Goal: Task Accomplishment & Management: Complete application form

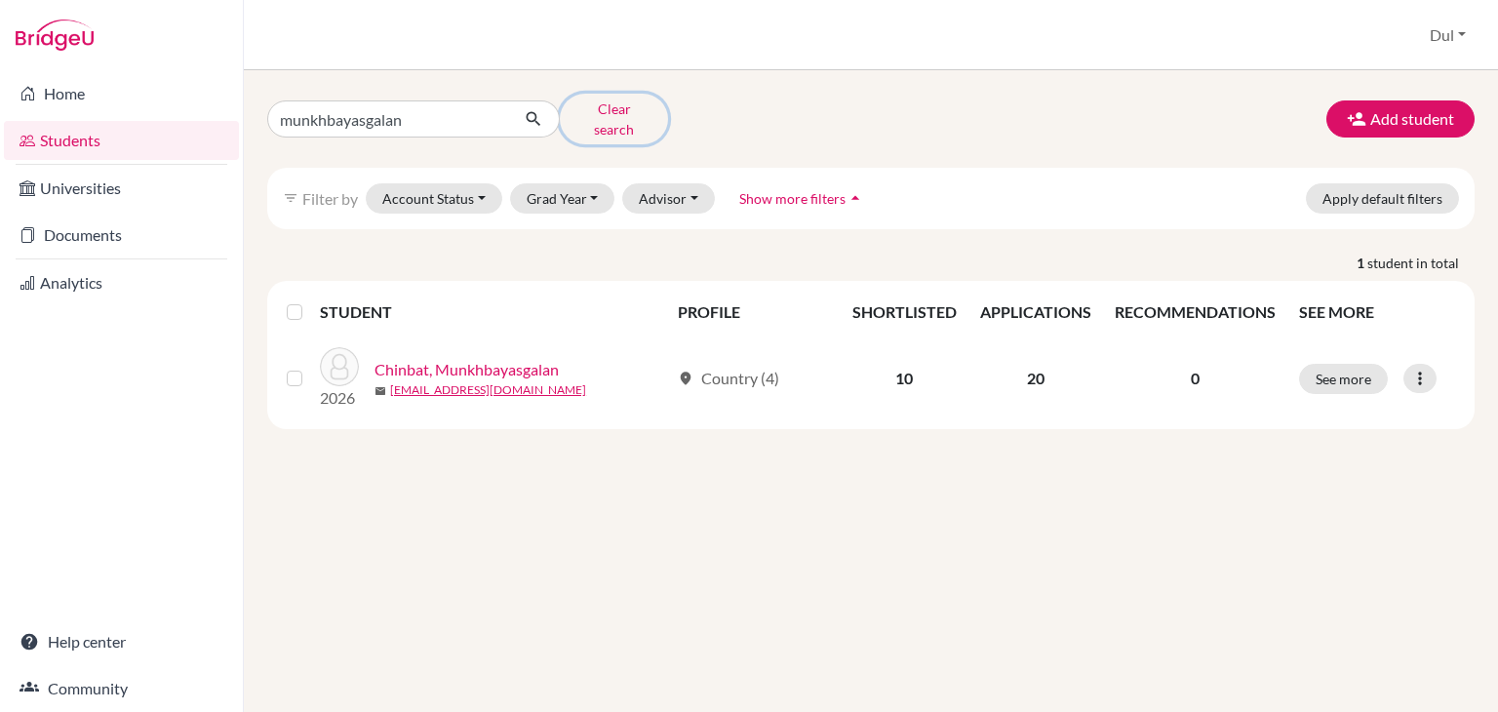
click at [610, 104] on button "Clear search" at bounding box center [614, 119] width 108 height 51
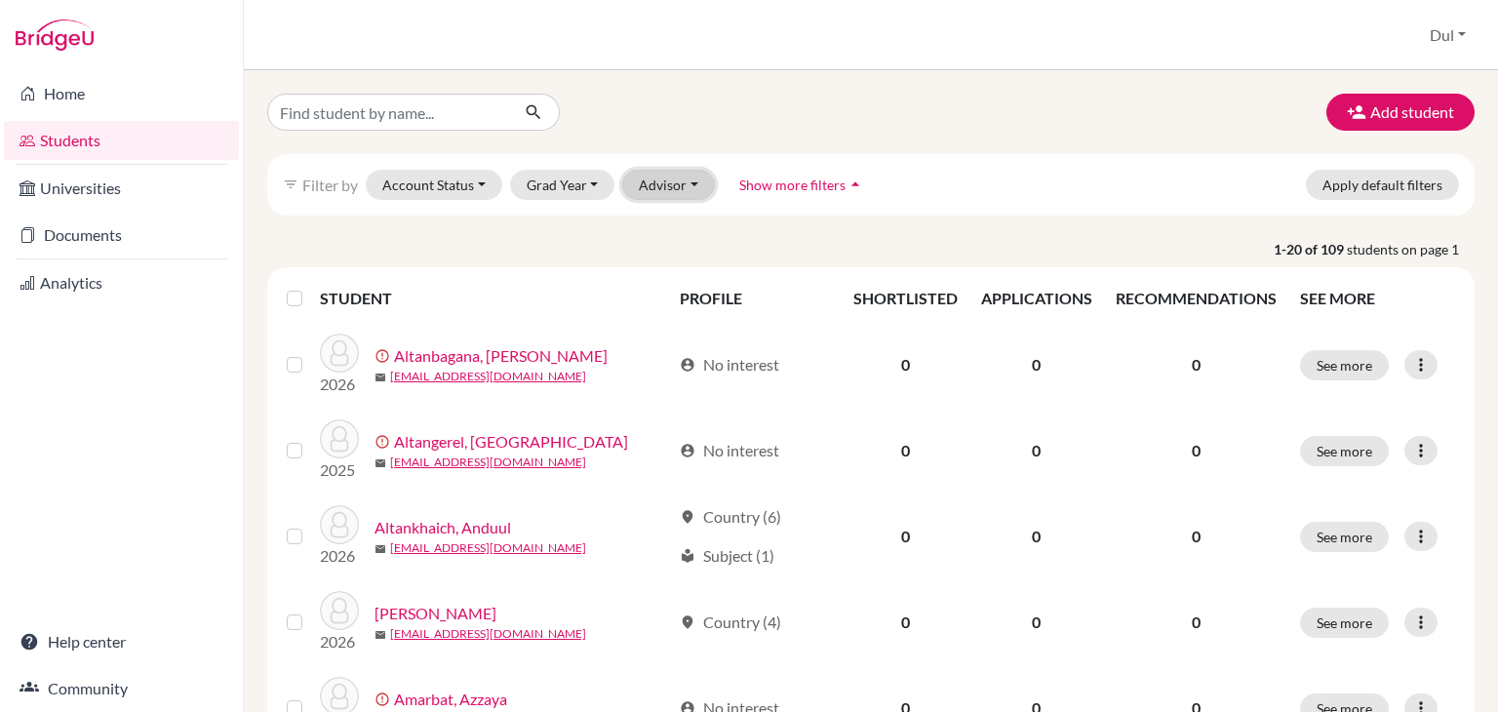
click at [691, 188] on button "Advisor" at bounding box center [668, 185] width 93 height 30
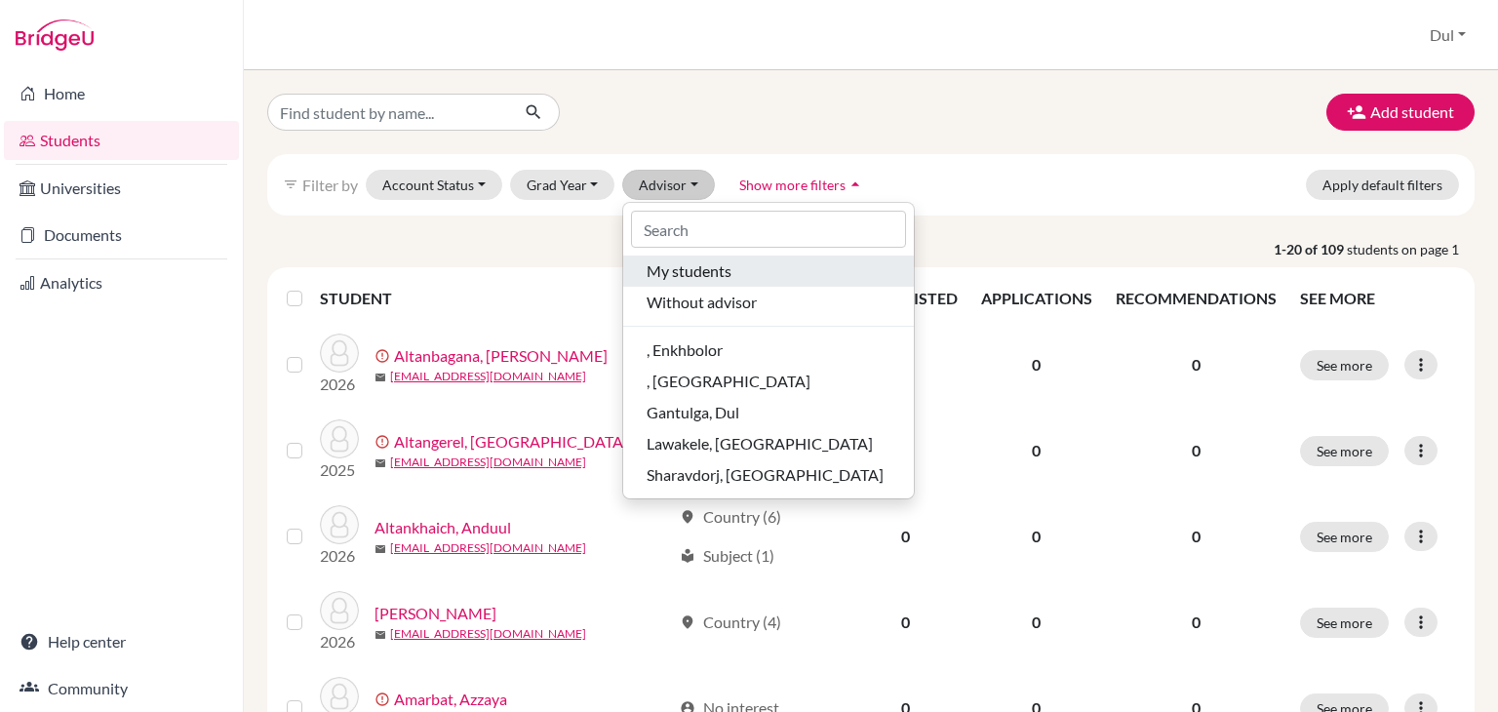
click at [692, 282] on button "My students" at bounding box center [768, 271] width 291 height 31
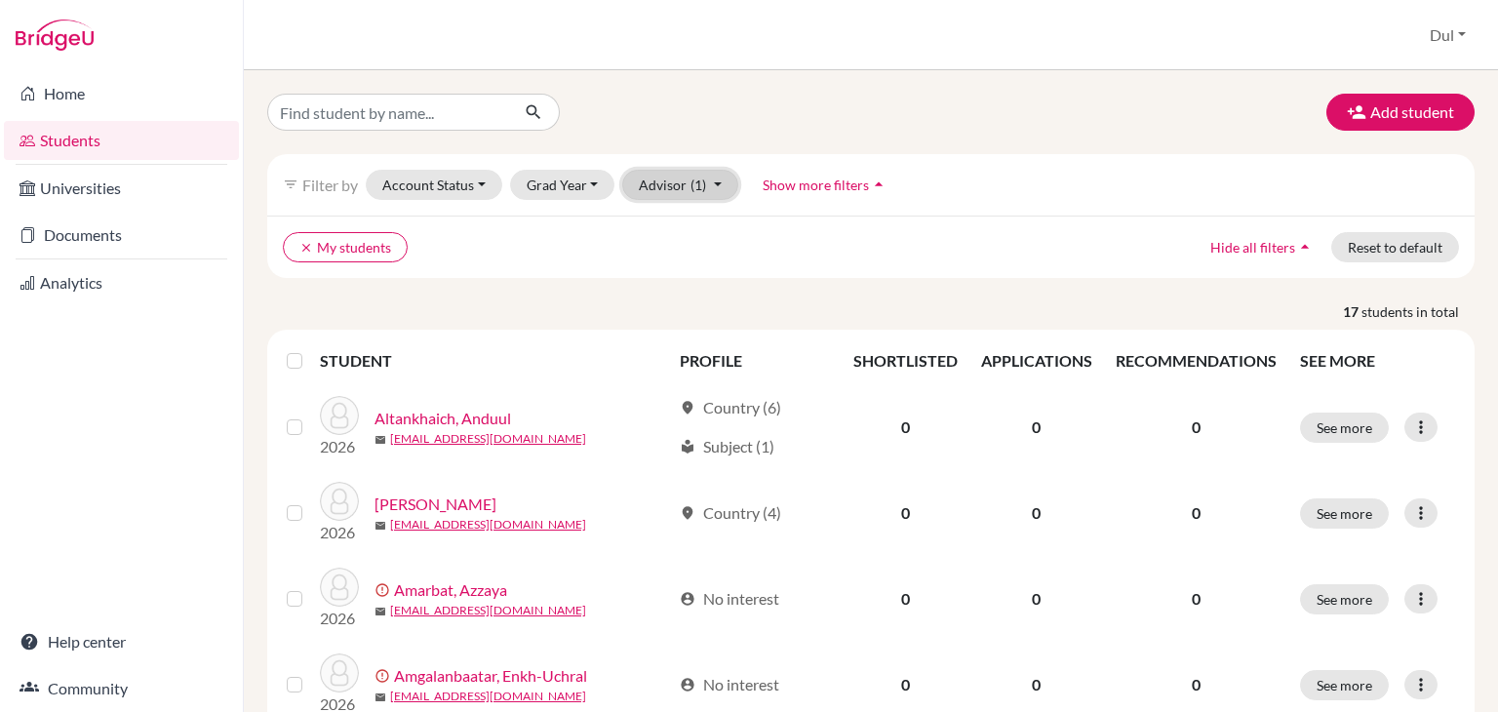
click at [672, 171] on button "Advisor (1)" at bounding box center [680, 185] width 116 height 30
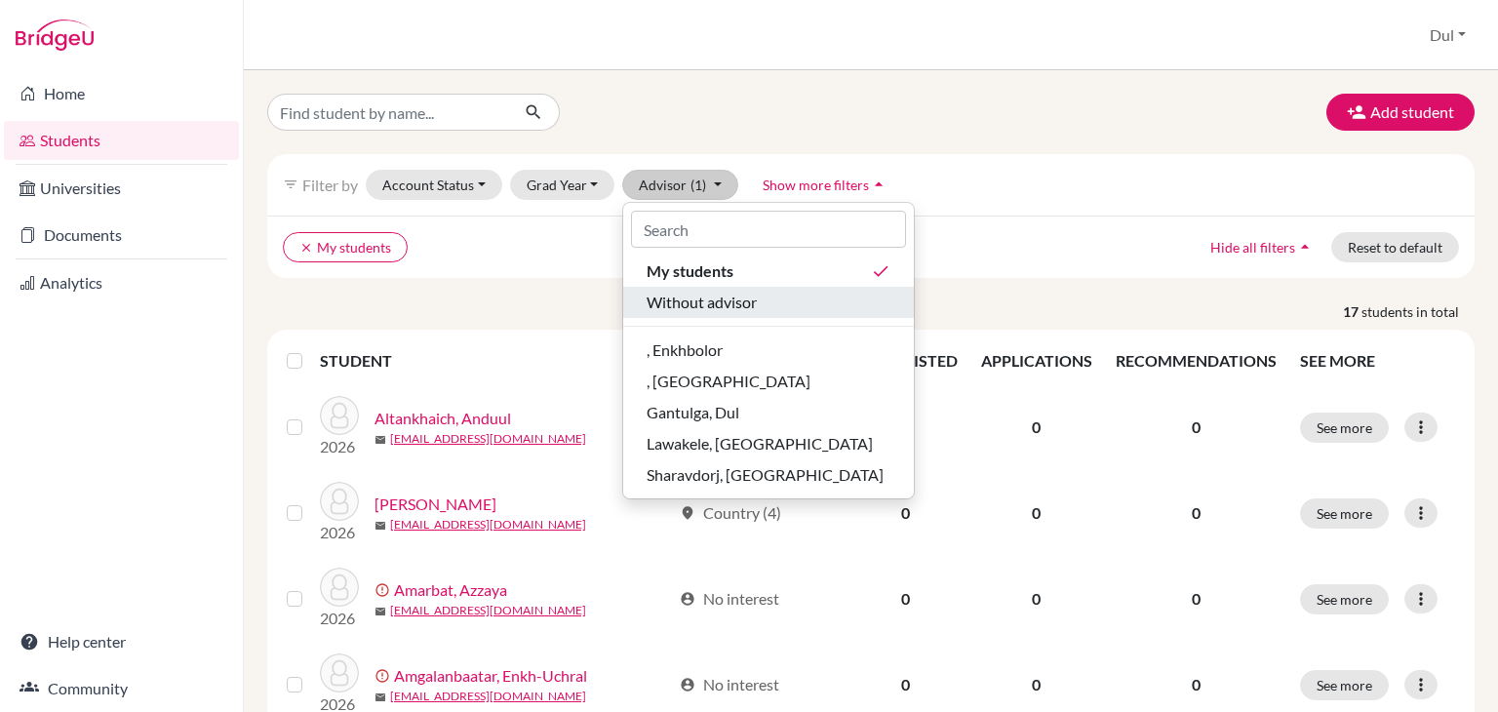
click at [762, 291] on div "Without advisor" at bounding box center [769, 302] width 244 height 23
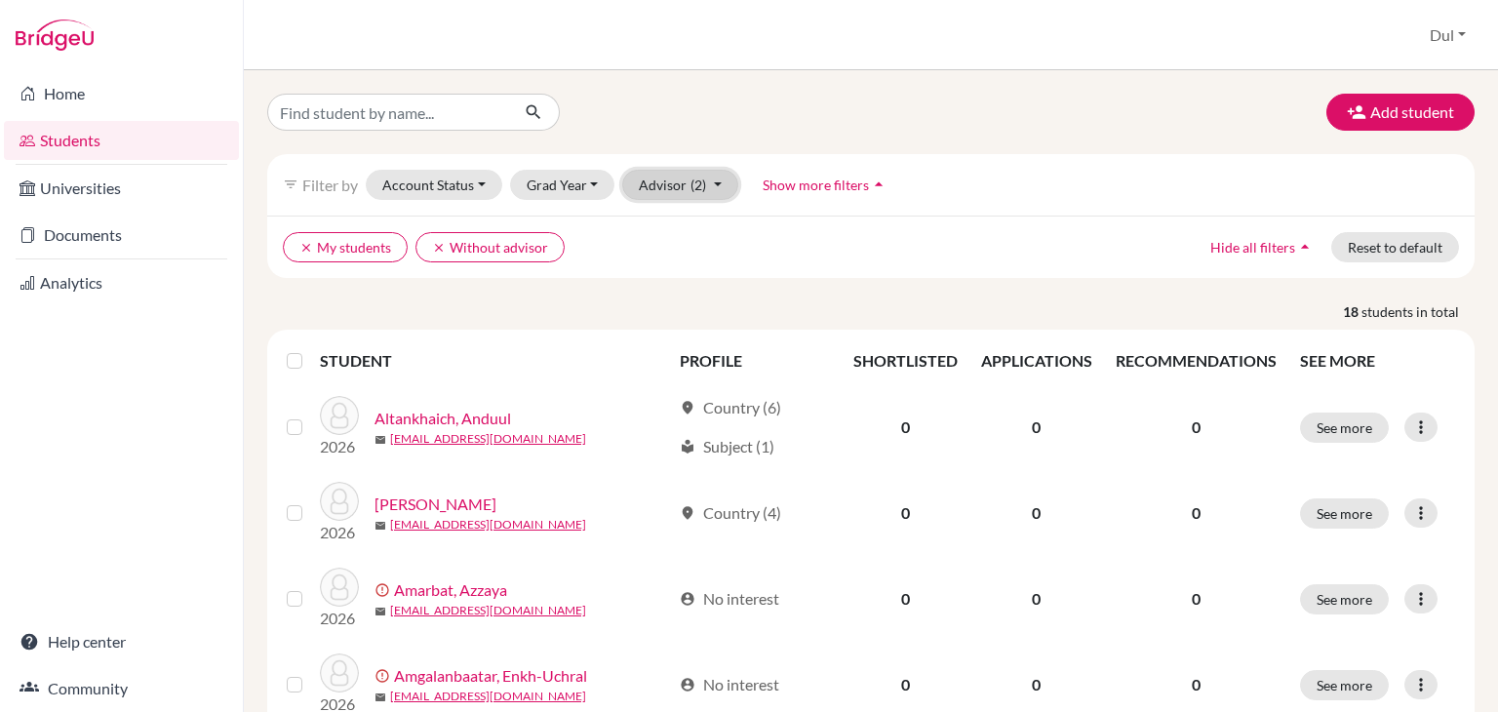
click at [675, 192] on button "Advisor (2)" at bounding box center [680, 185] width 116 height 30
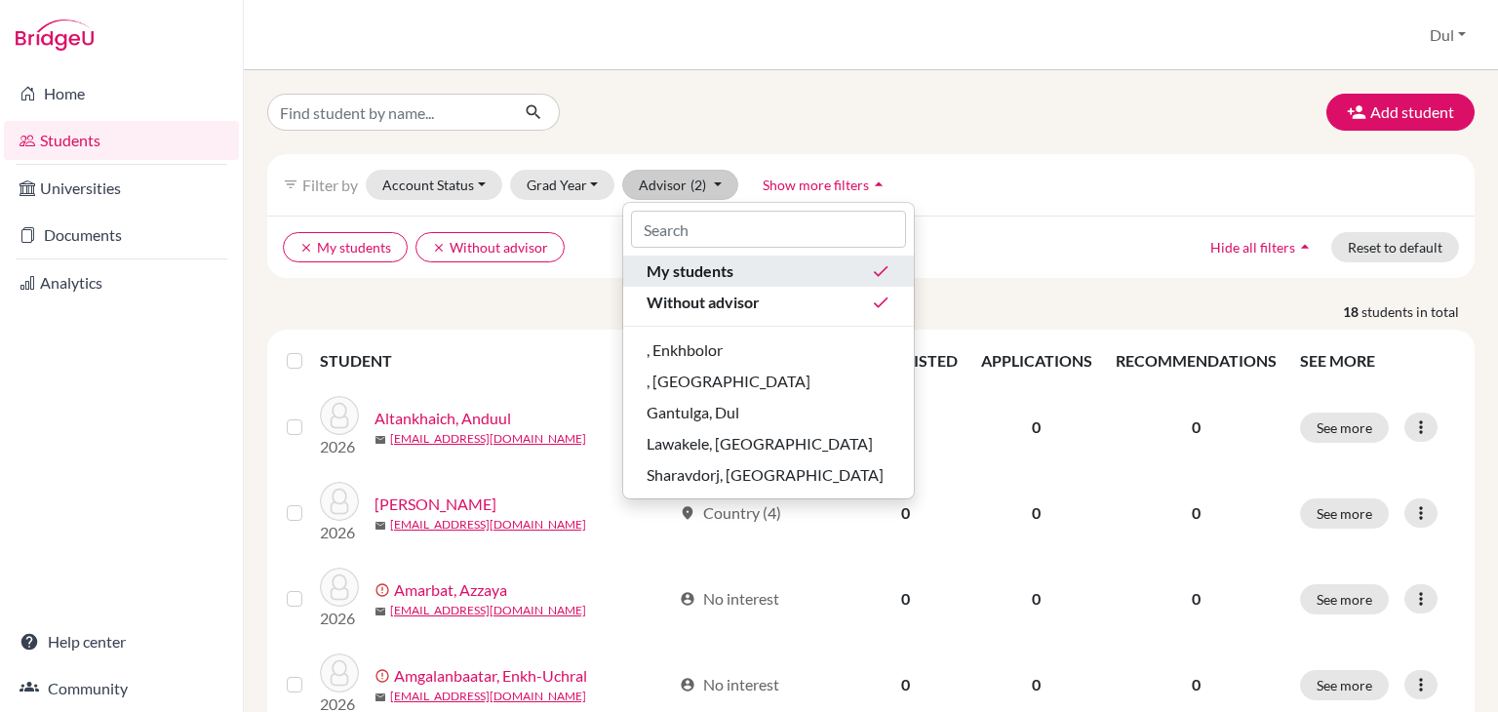
click at [854, 262] on div "My students done" at bounding box center [769, 270] width 244 height 23
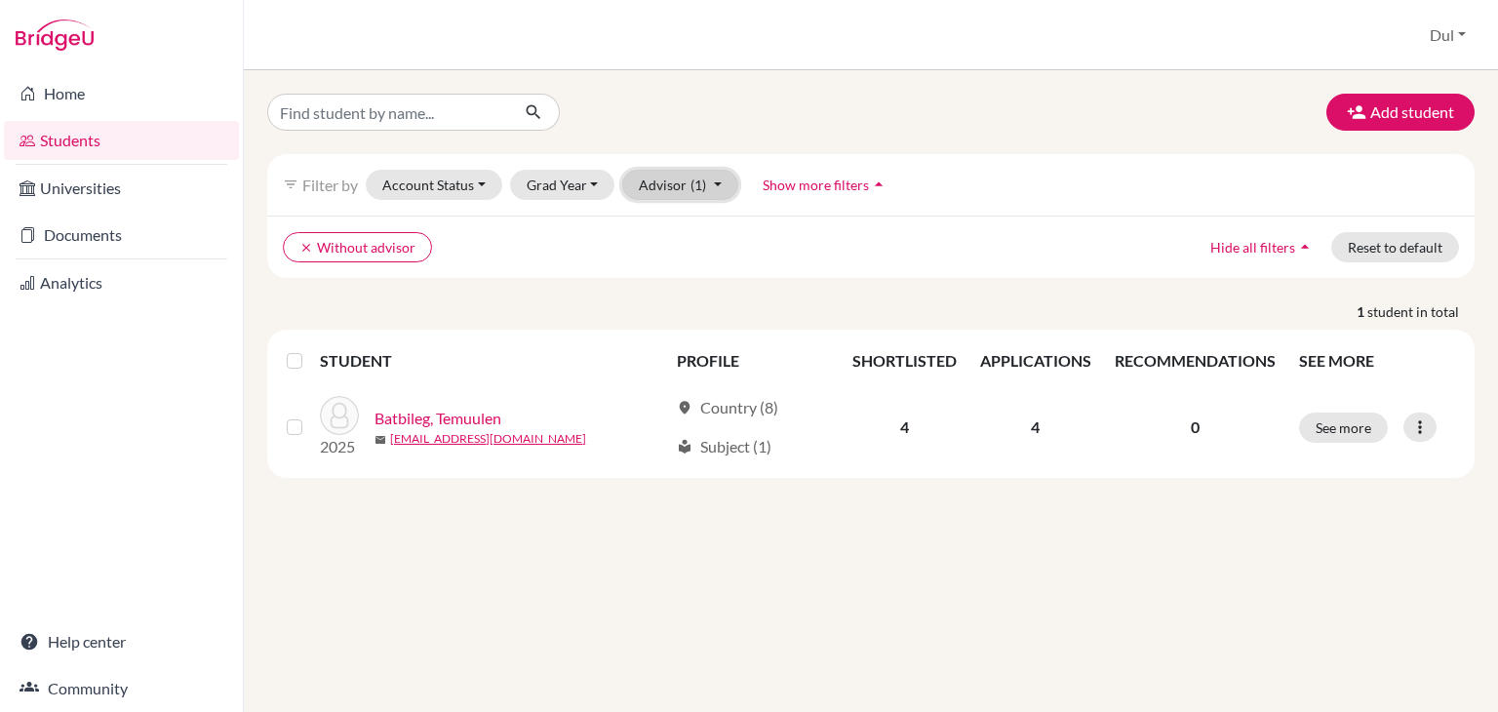
click at [698, 191] on span "(1)" at bounding box center [699, 185] width 16 height 17
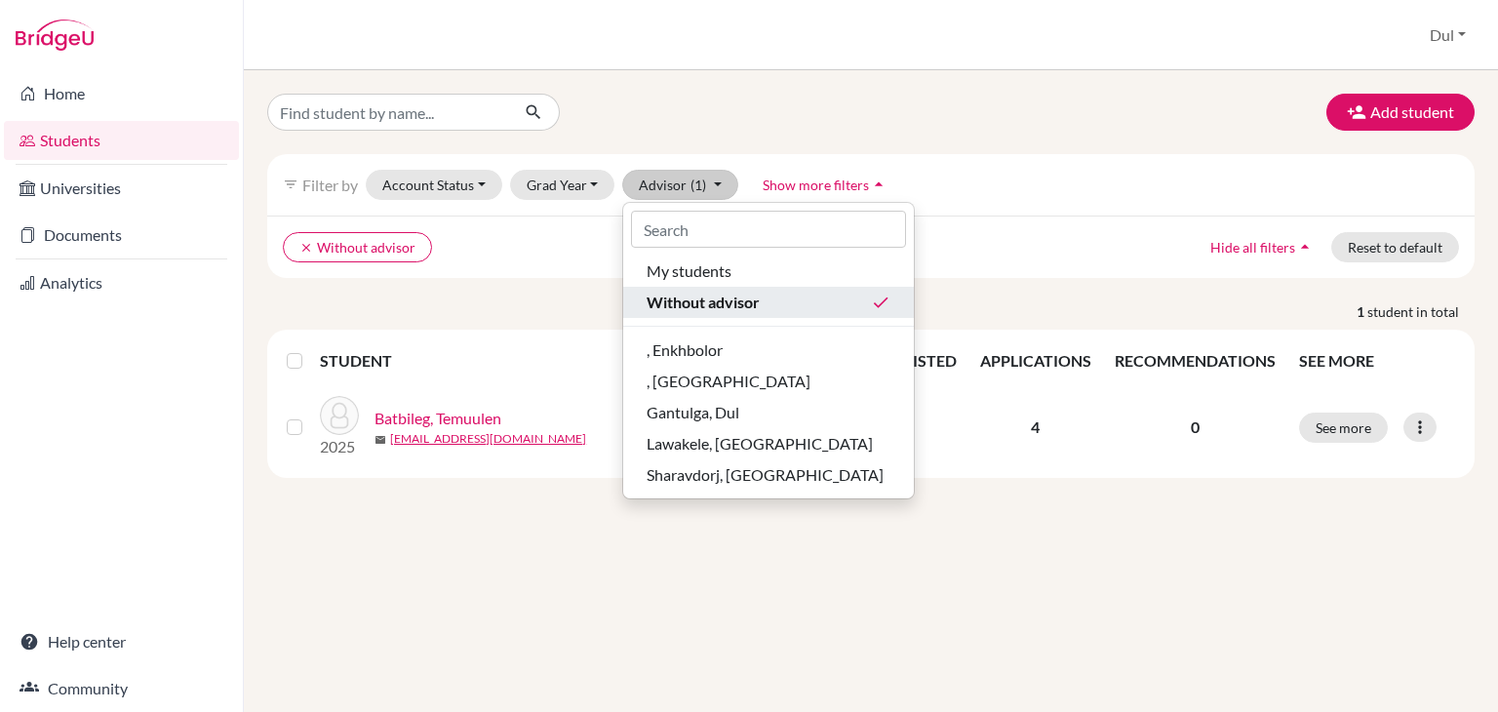
click at [732, 287] on button "Without advisor done" at bounding box center [768, 302] width 291 height 31
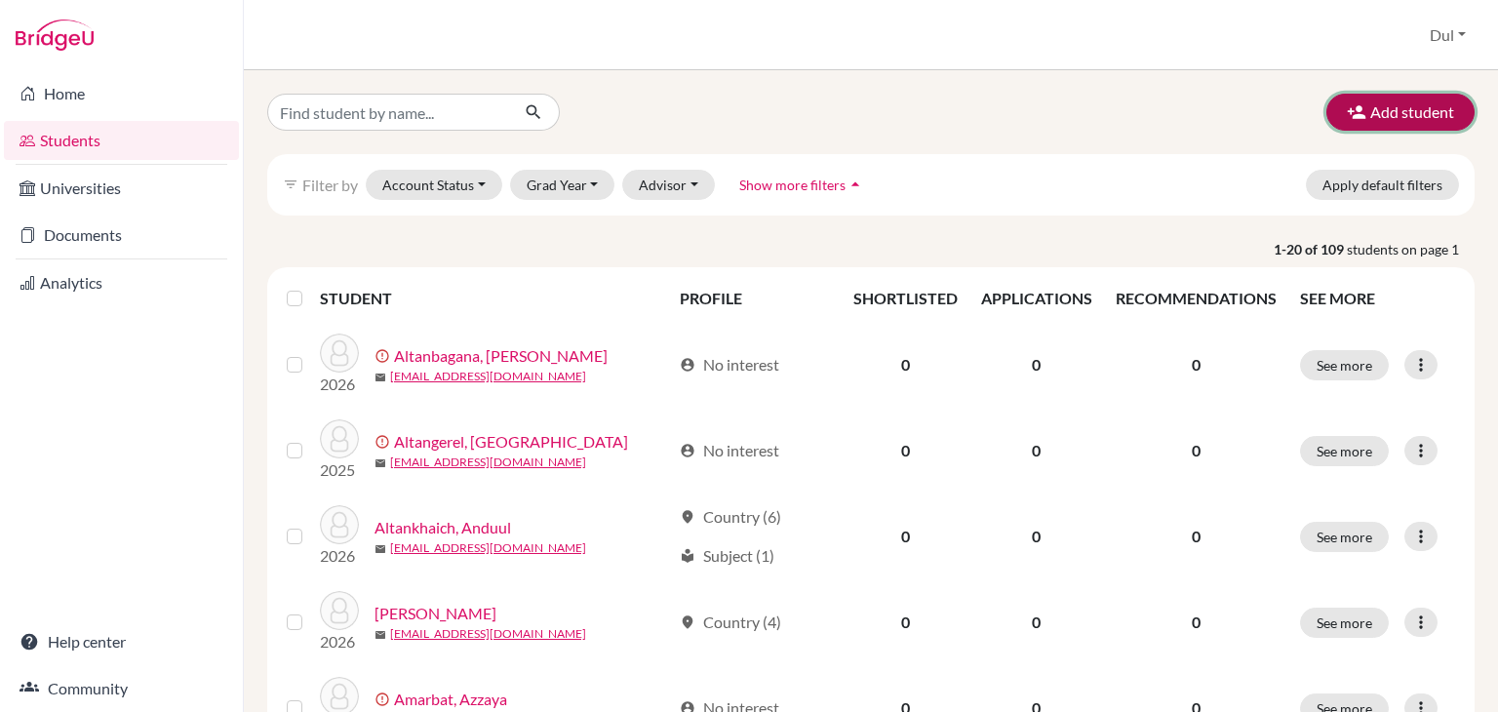
click at [1423, 112] on button "Add student" at bounding box center [1401, 112] width 148 height 37
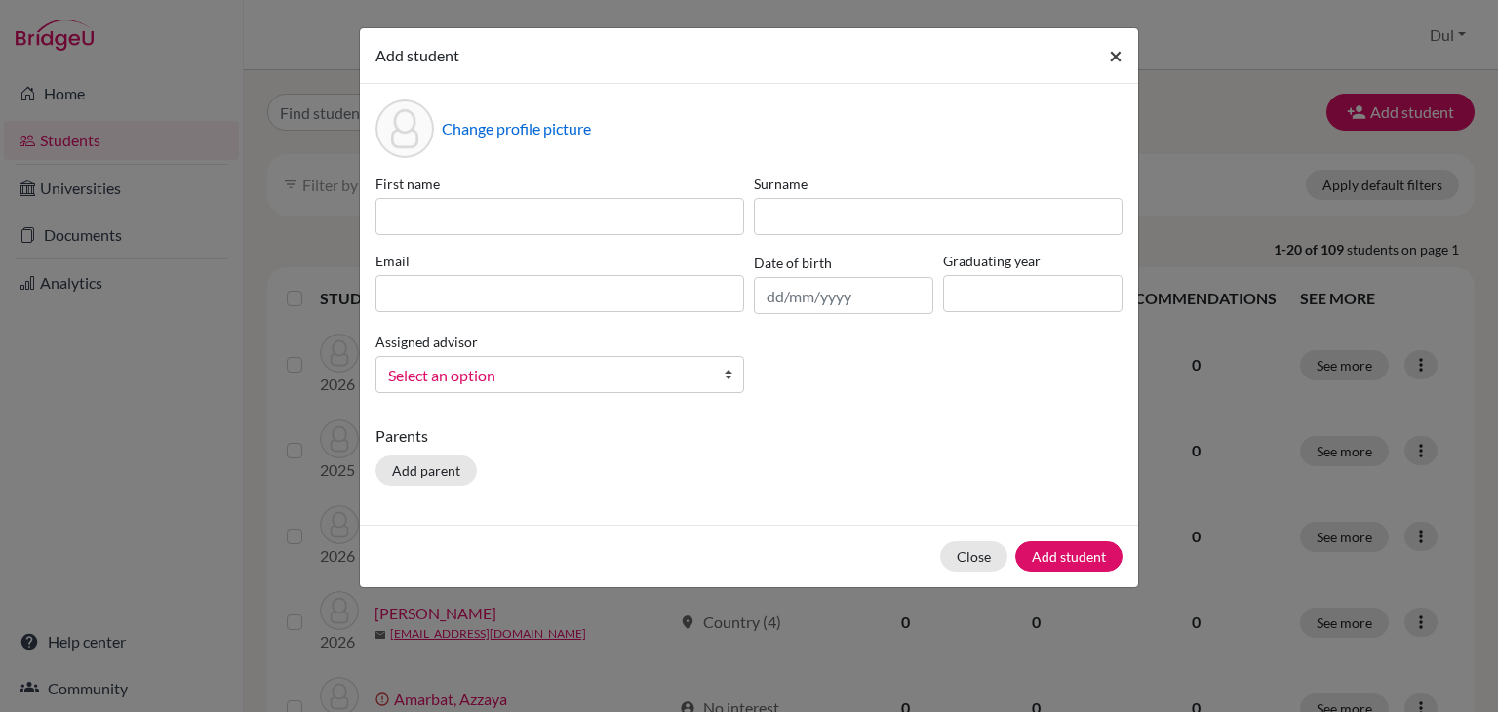
click at [1114, 56] on span "×" at bounding box center [1116, 55] width 14 height 28
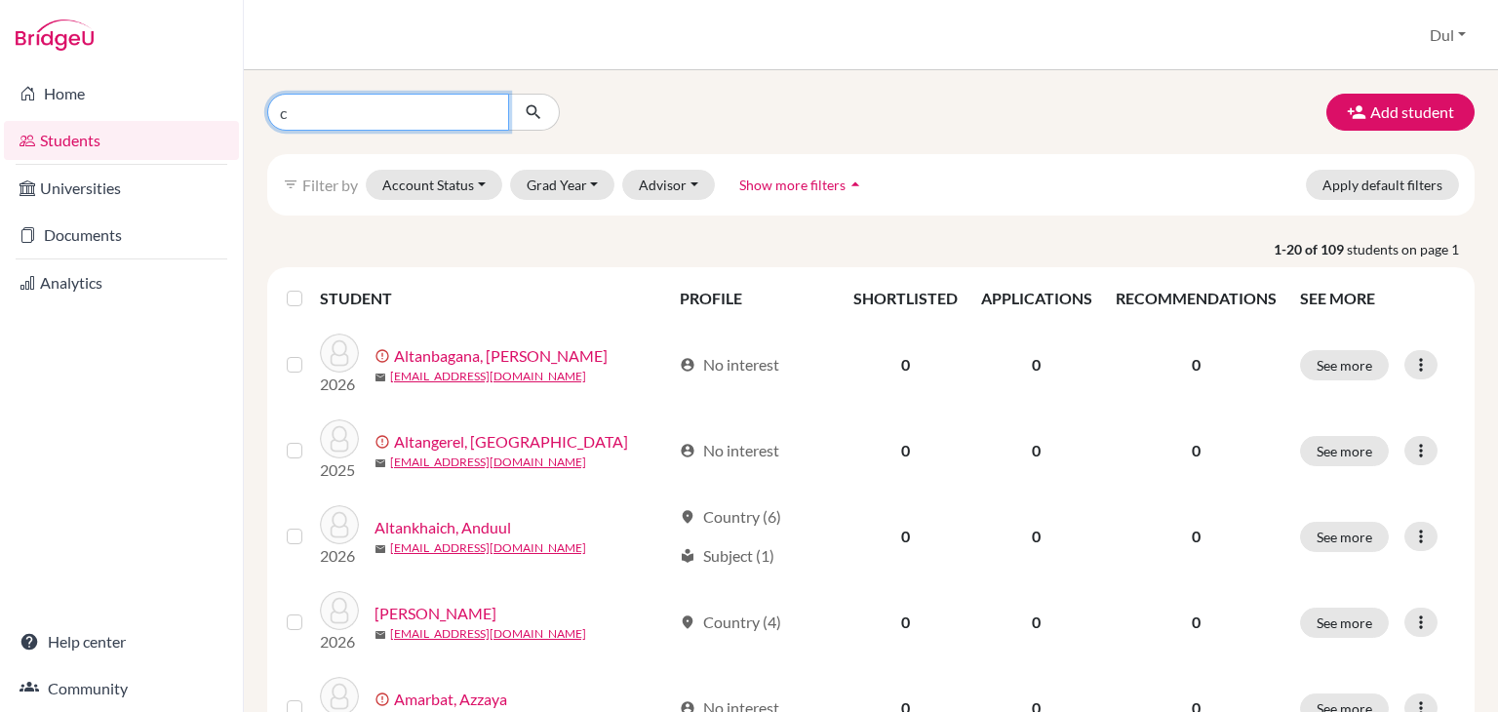
click at [386, 124] on input "c" at bounding box center [388, 112] width 242 height 37
type input "chinbiligt"
click button "submit" at bounding box center [534, 112] width 52 height 37
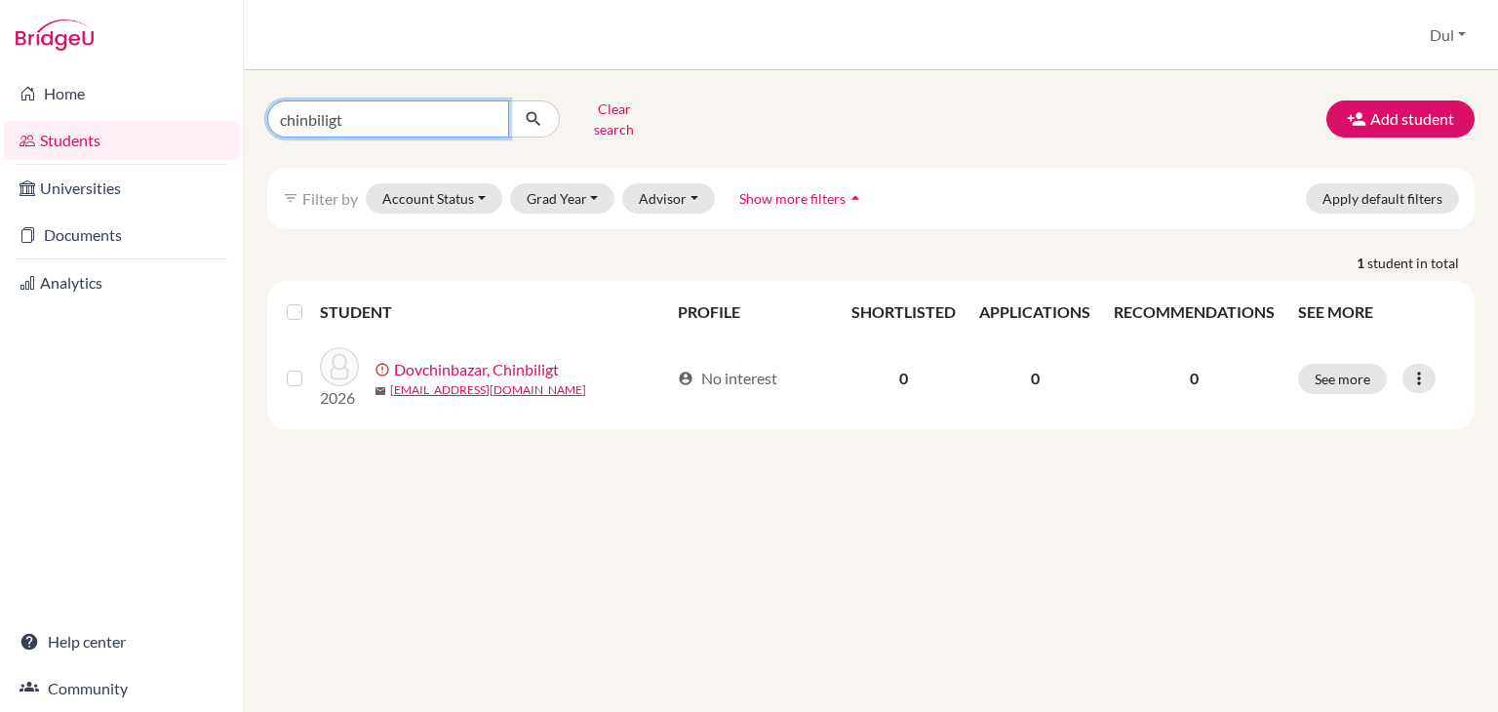
click at [402, 112] on input "chinbiligt" at bounding box center [388, 118] width 242 height 37
click at [402, 112] on input "te" at bounding box center [388, 118] width 242 height 37
type input "temuujin"
click button "submit" at bounding box center [534, 118] width 52 height 37
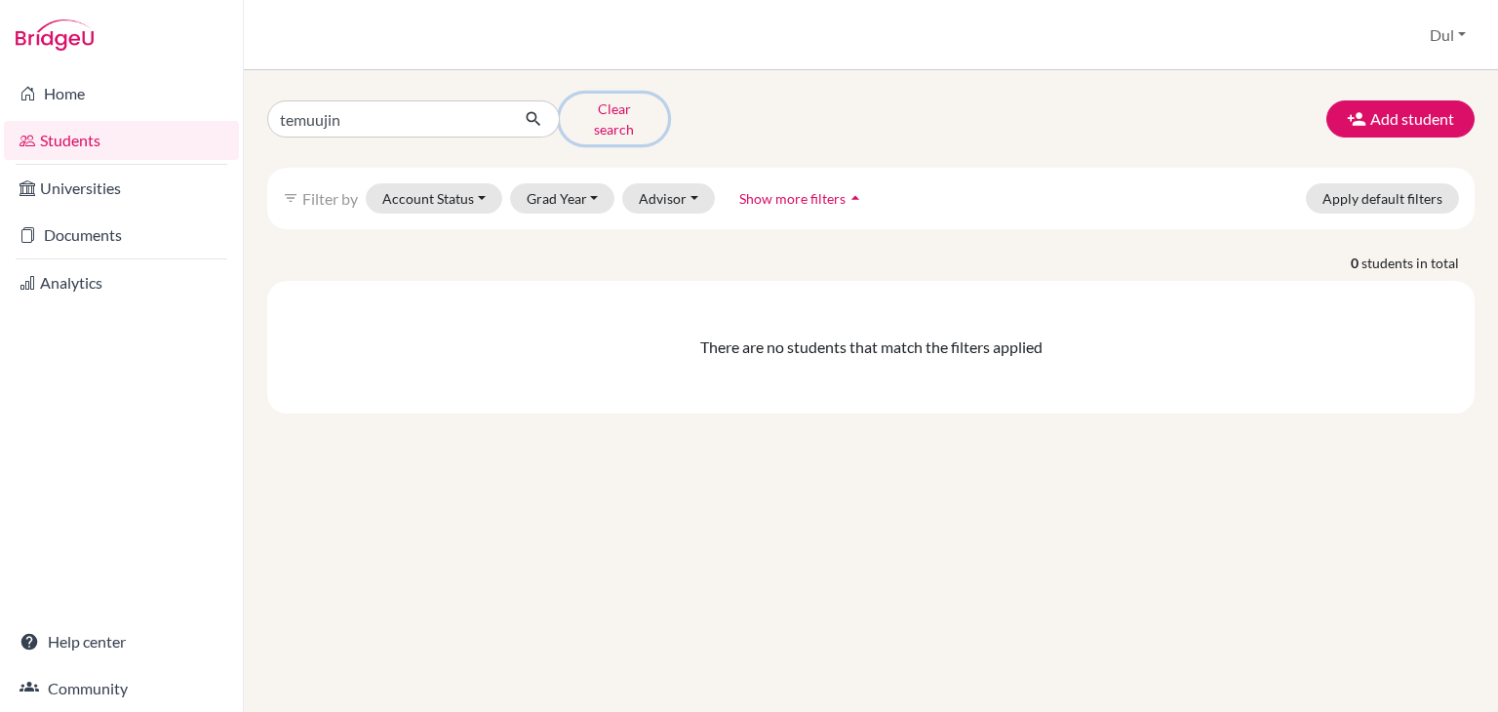
click at [629, 105] on button "Clear search" at bounding box center [614, 119] width 108 height 51
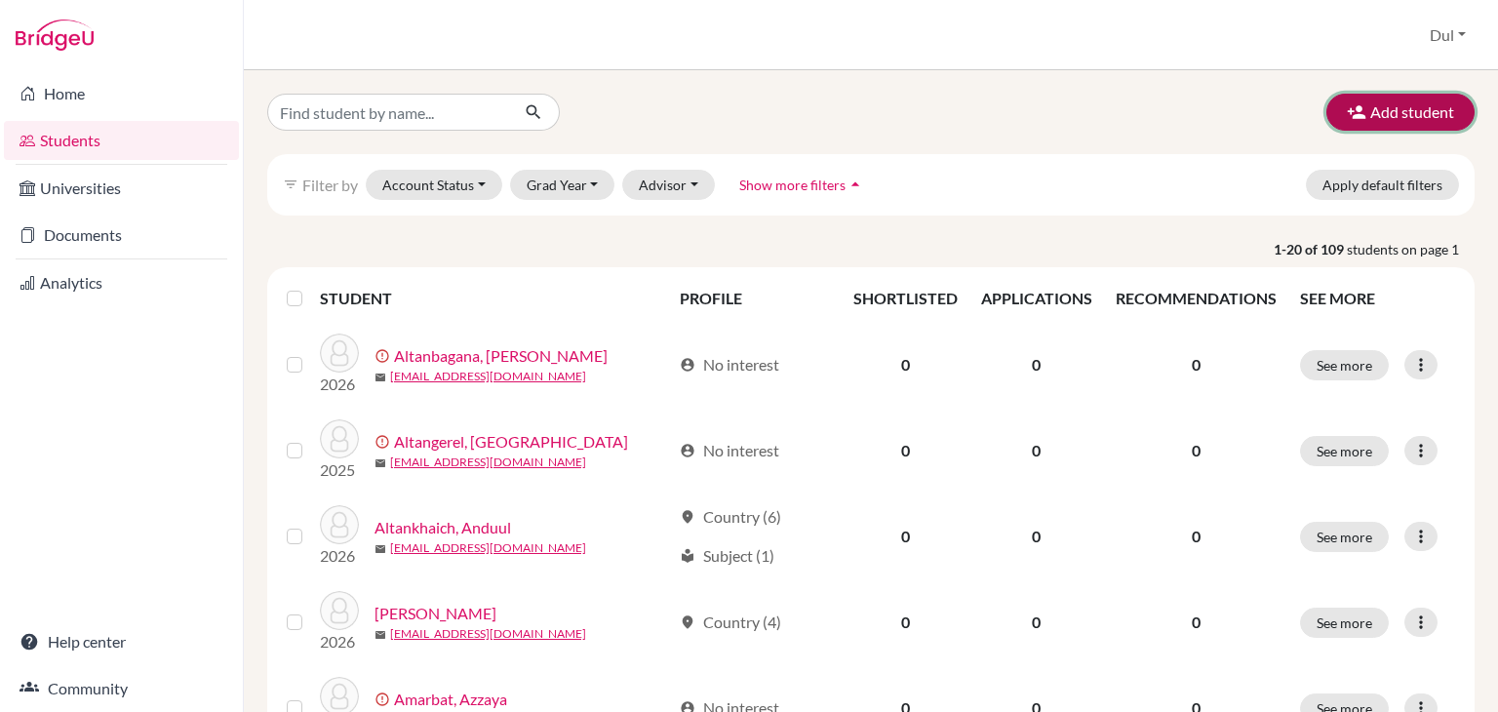
click at [1393, 129] on button "Add student" at bounding box center [1401, 112] width 148 height 37
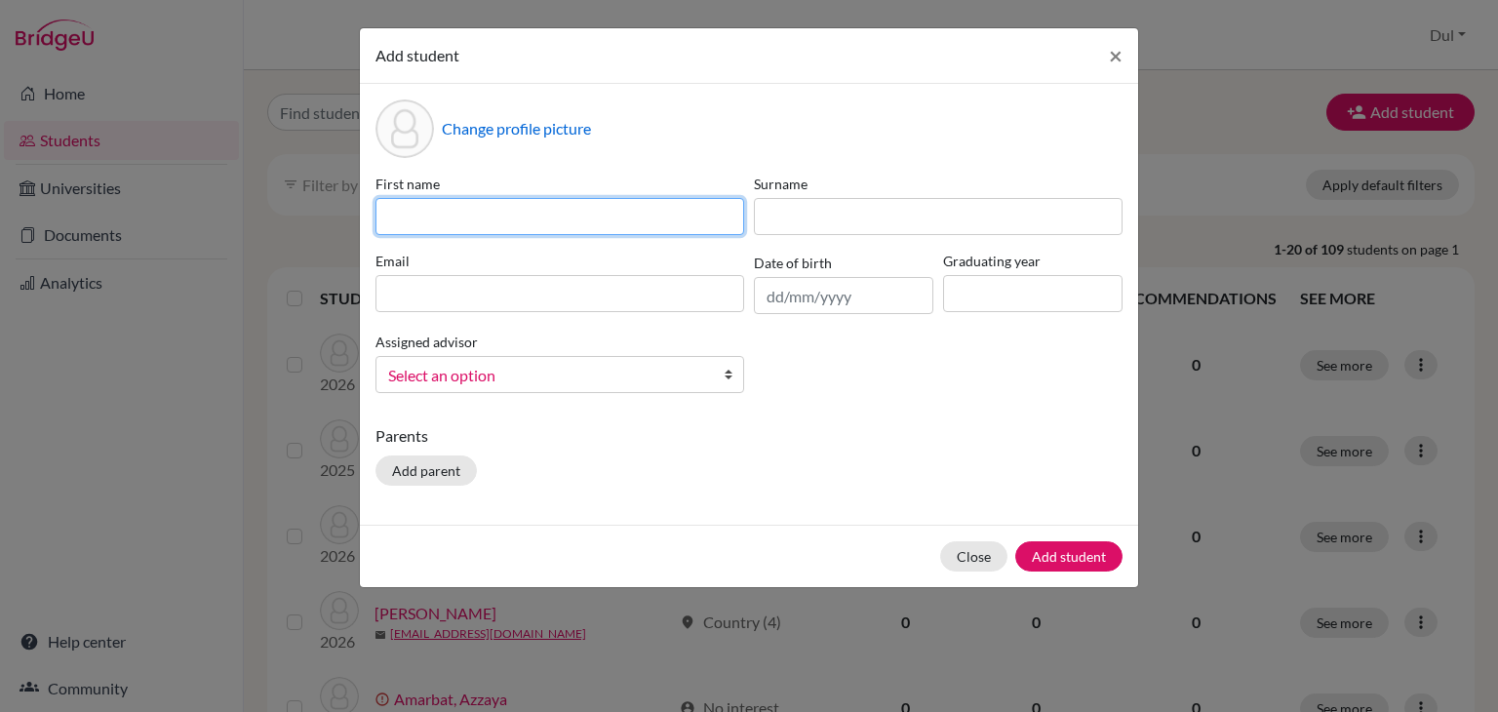
click at [662, 211] on input at bounding box center [560, 216] width 369 height 37
type input "G"
type input "t"
type input "Temuujin"
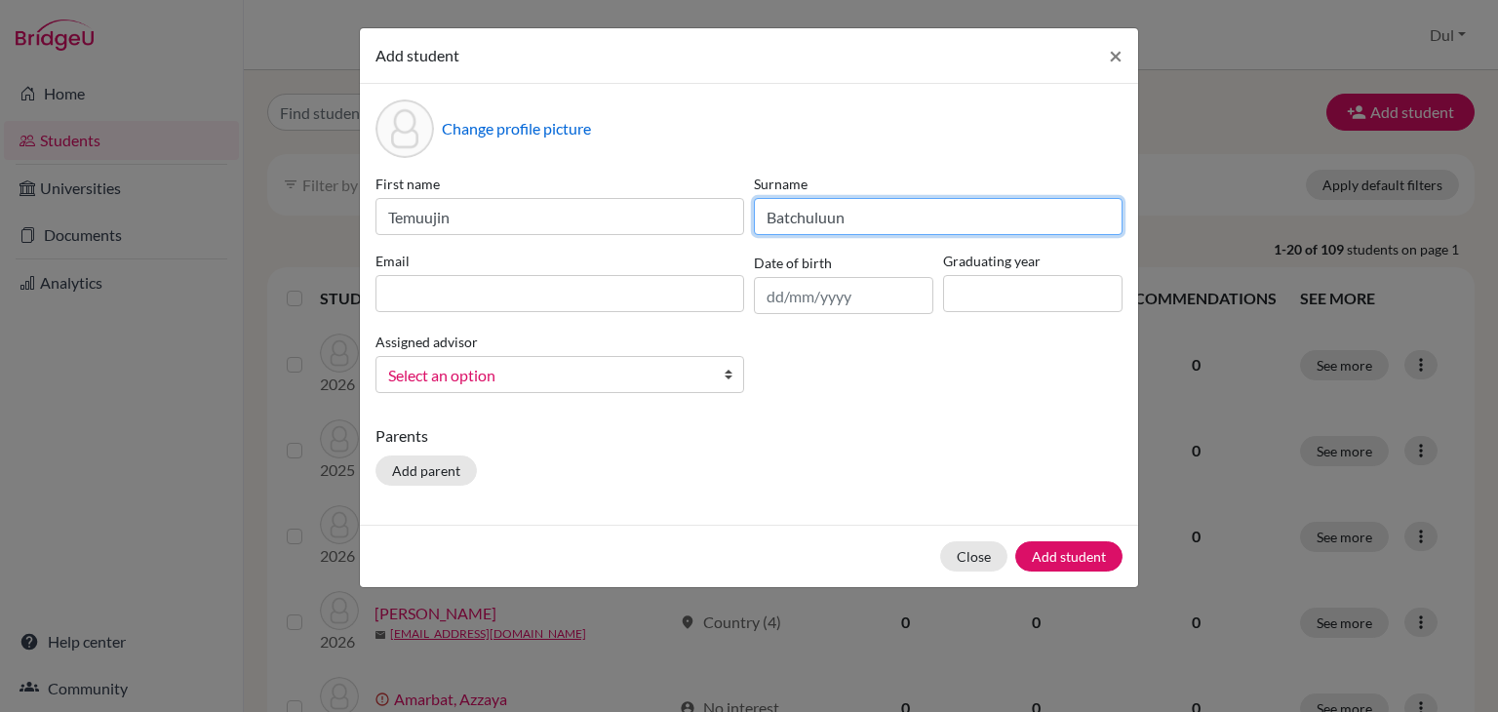
type input "Batchuluun"
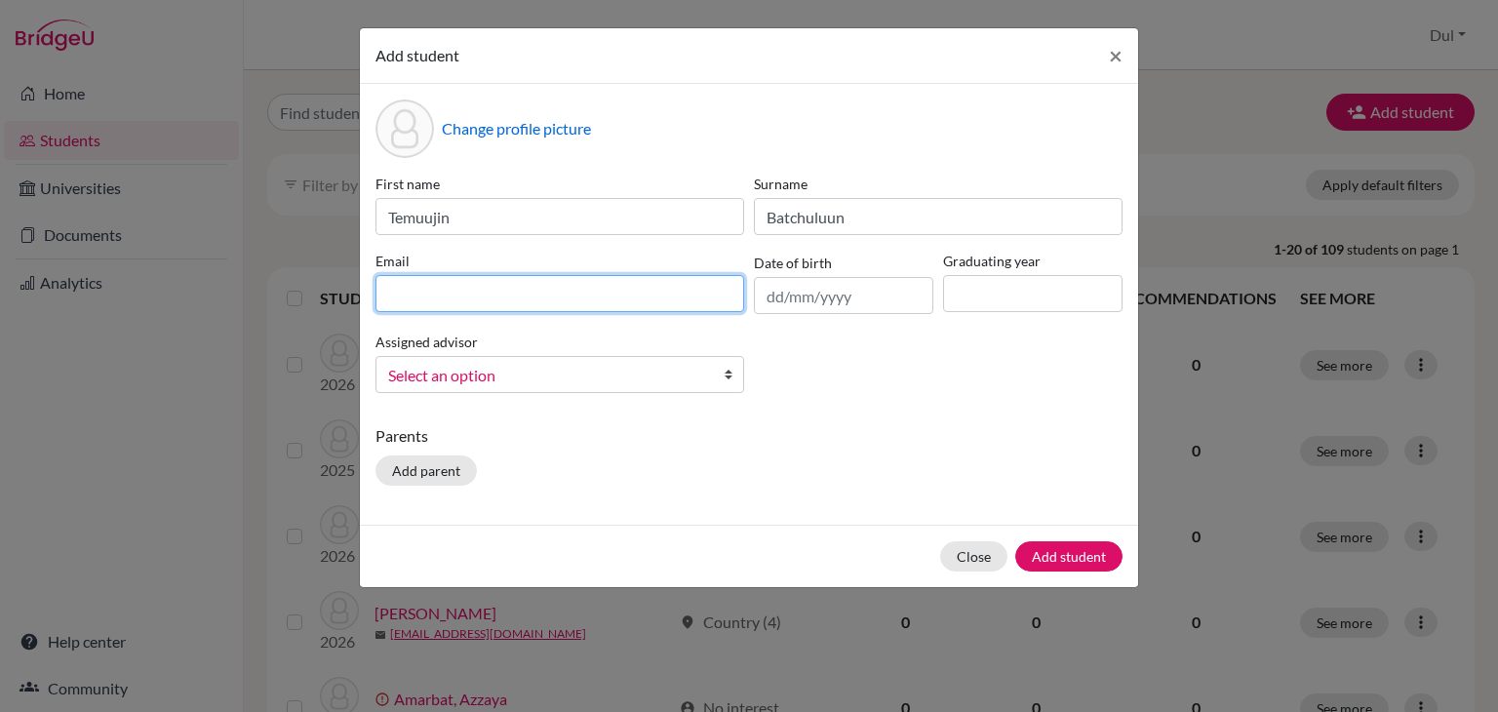
paste input "[EMAIL_ADDRESS][DOMAIN_NAME]"
type input "[EMAIL_ADDRESS][DOMAIN_NAME]"
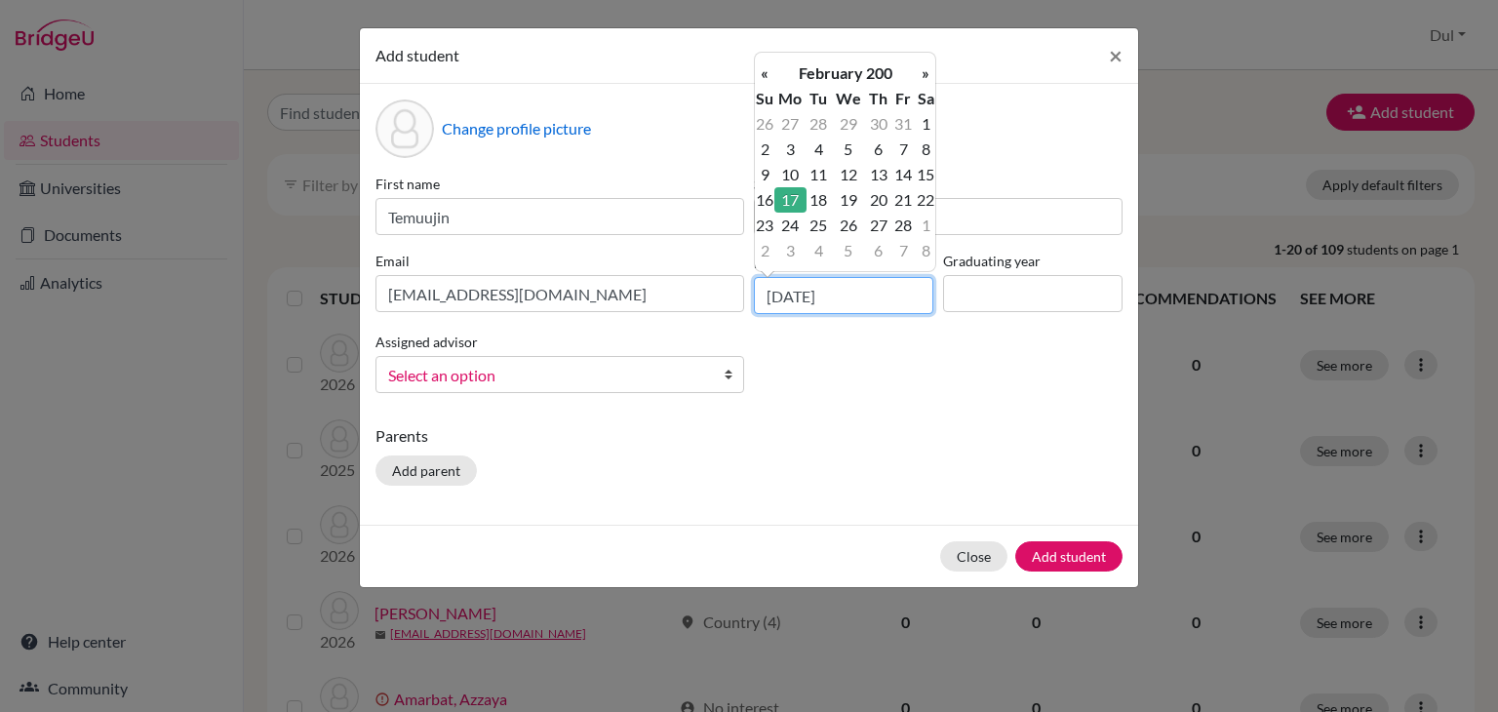
type input "17/02/2009"
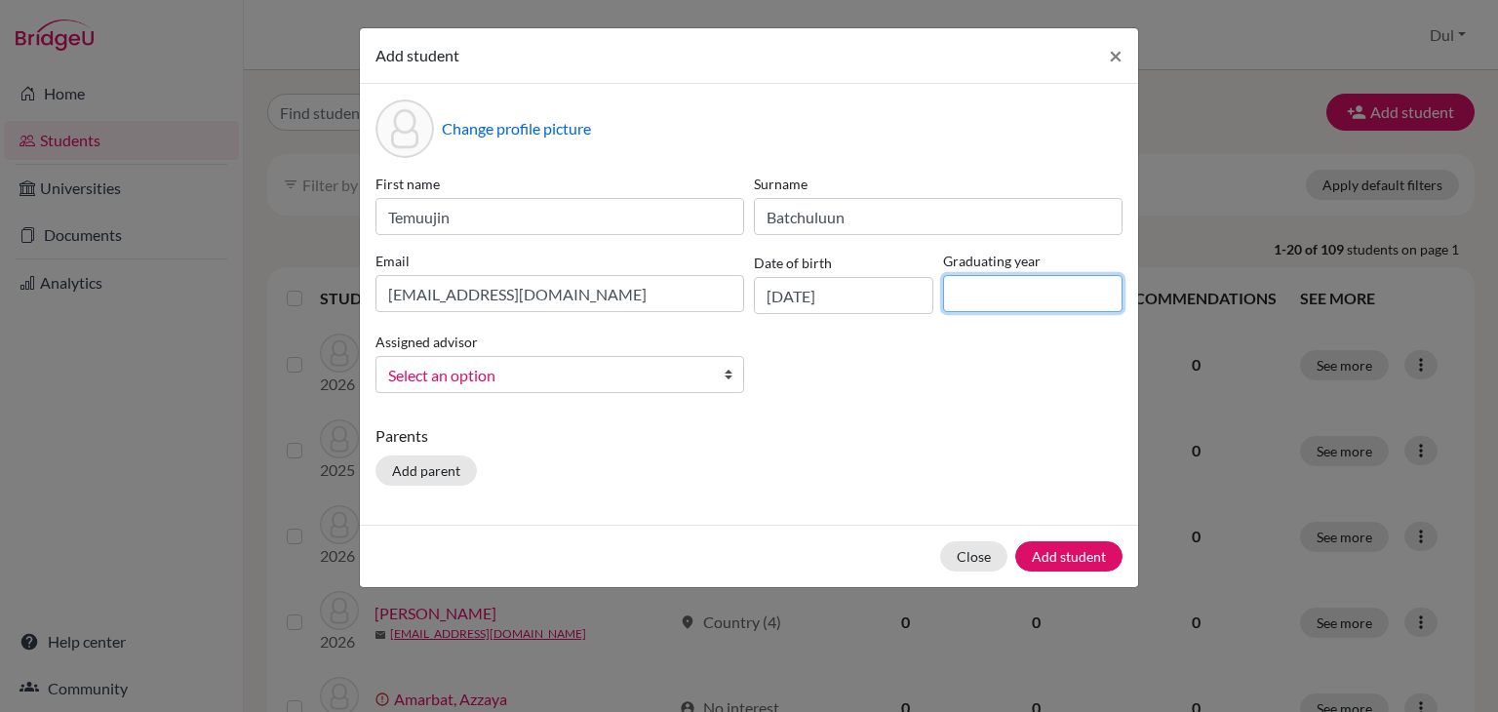
type input "1"
type input "2026"
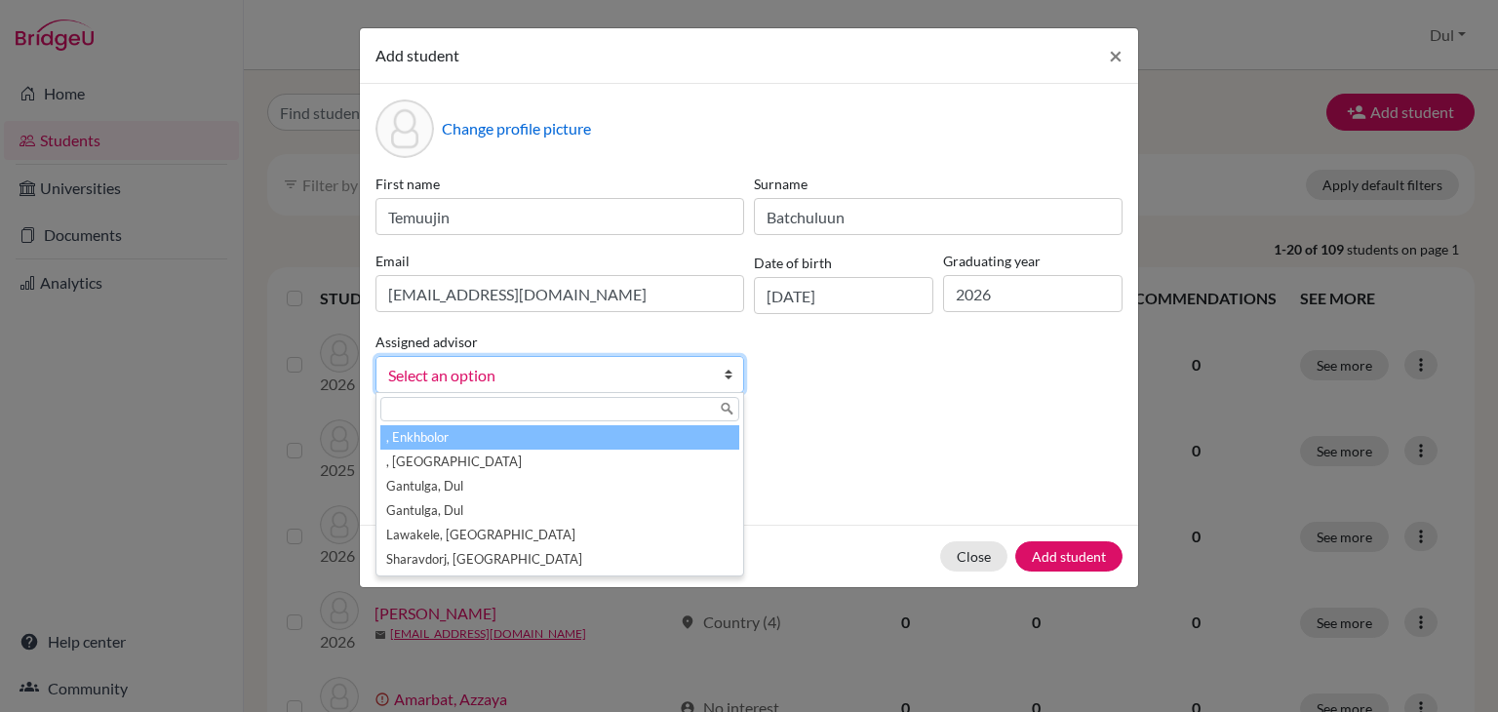
click at [718, 383] on link "Select an option" at bounding box center [560, 374] width 369 height 37
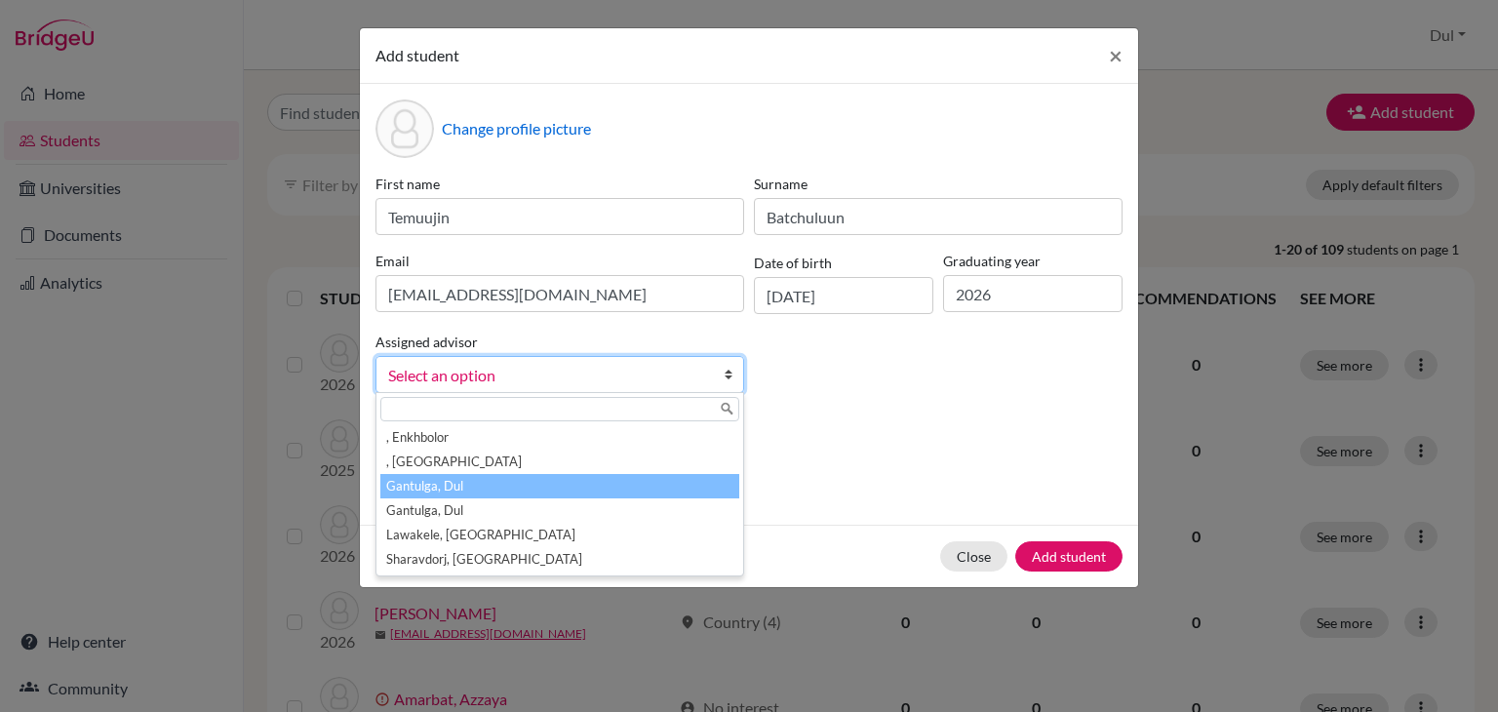
click at [663, 489] on li "Gantulga, Dul" at bounding box center [559, 486] width 359 height 24
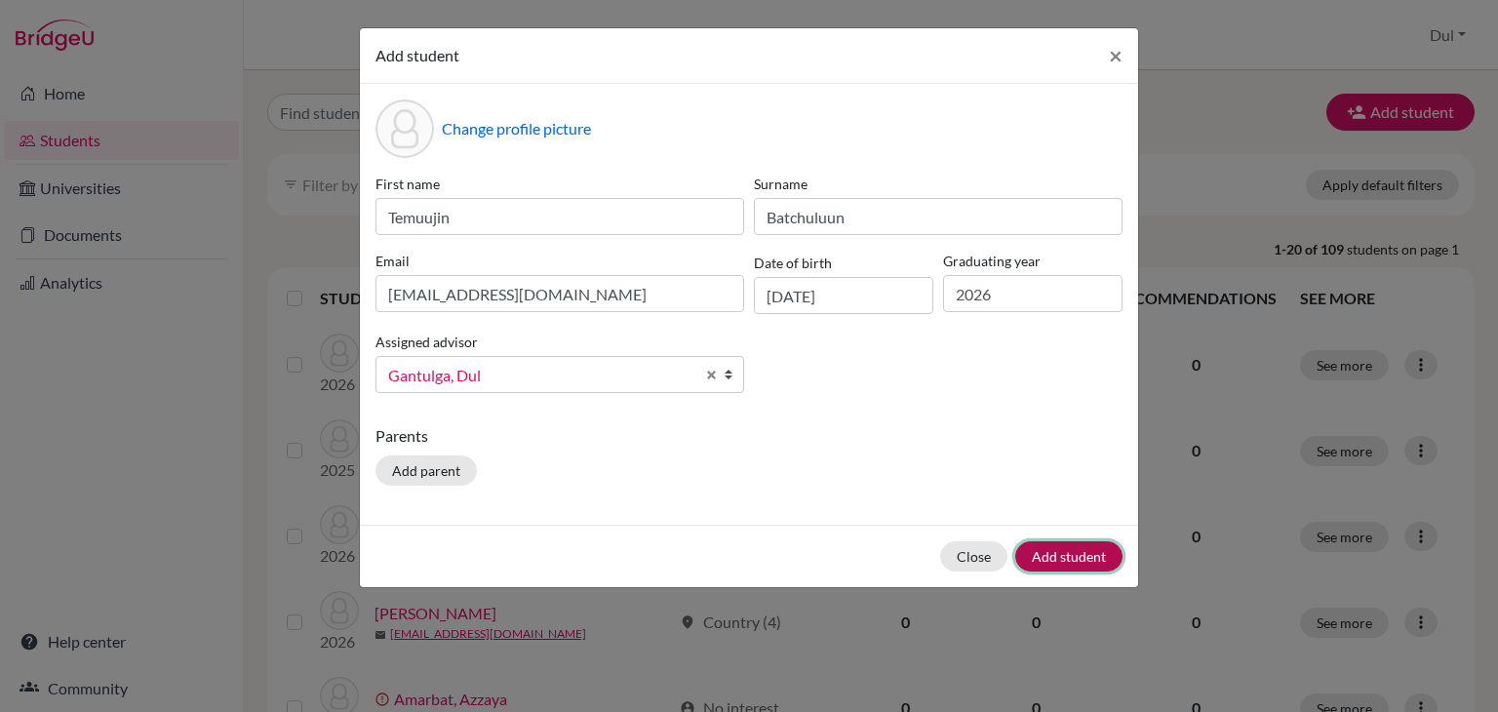
click at [1080, 558] on button "Add student" at bounding box center [1068, 556] width 107 height 30
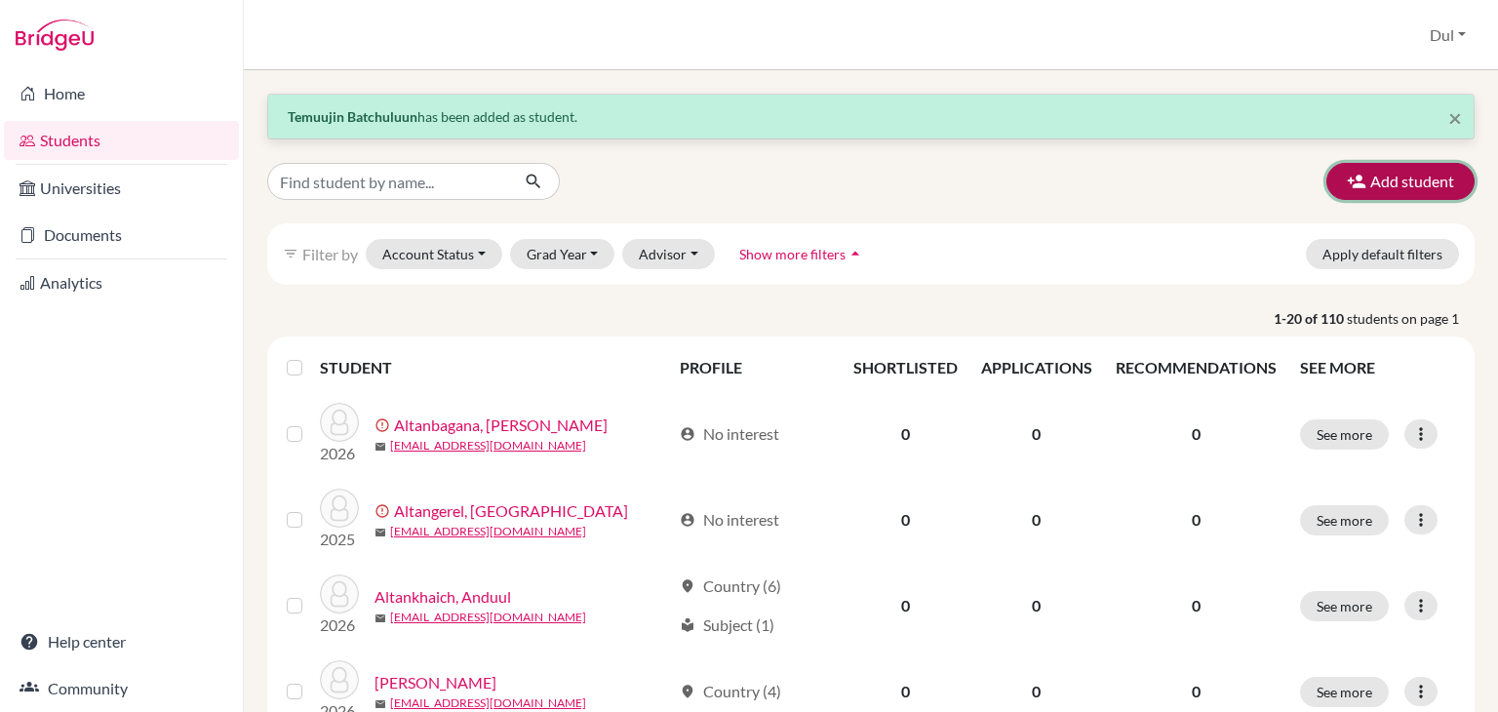
click at [1416, 195] on button "Add student" at bounding box center [1401, 181] width 148 height 37
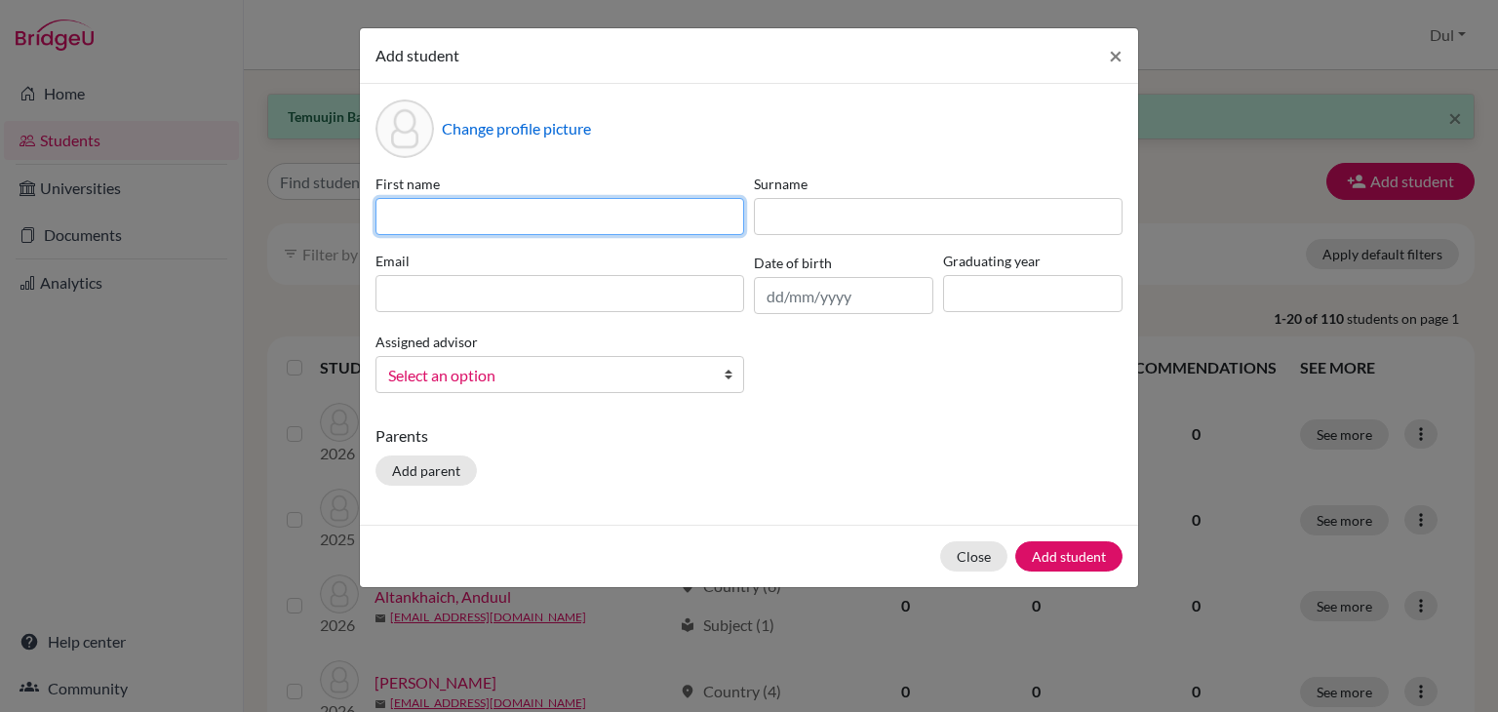
click at [659, 229] on input at bounding box center [560, 216] width 369 height 37
type input "k"
type input "Khulan"
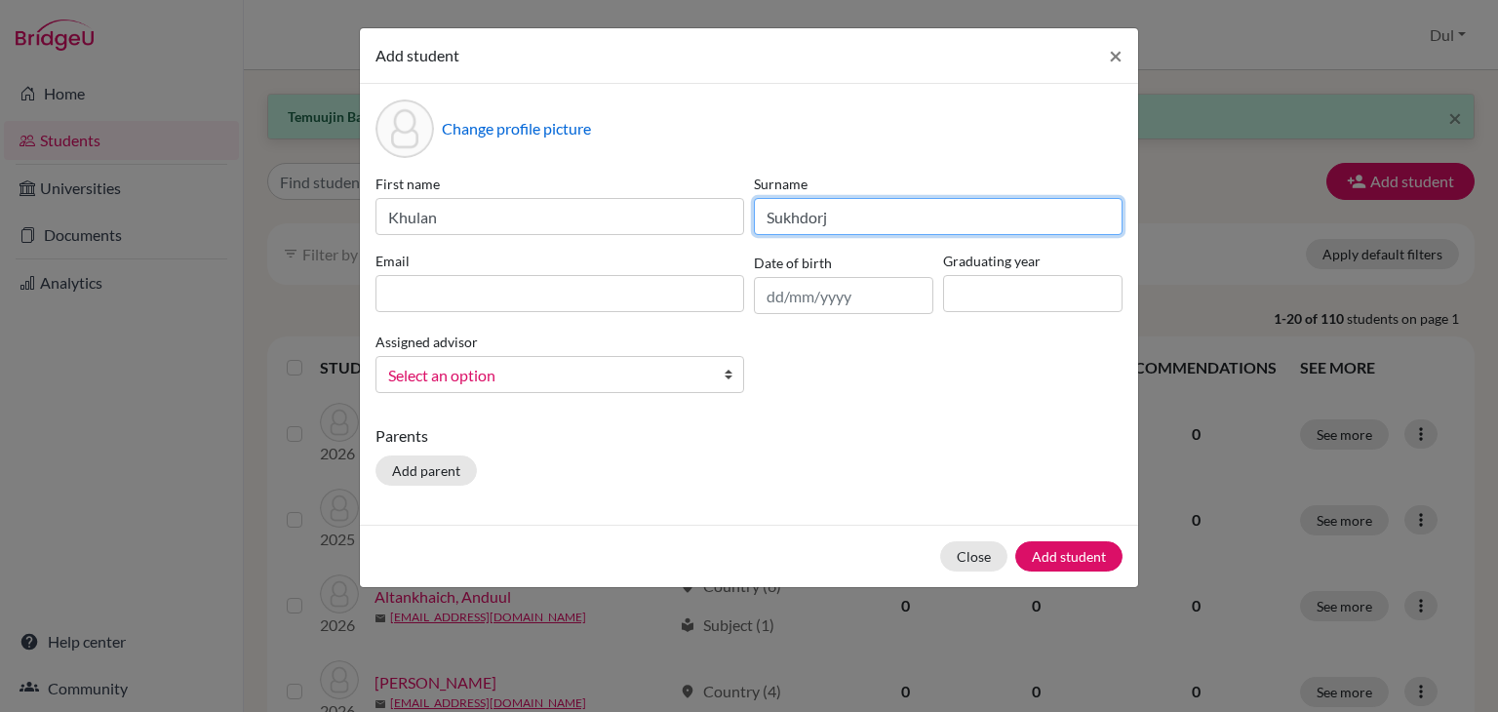
type input "Sukhdorj"
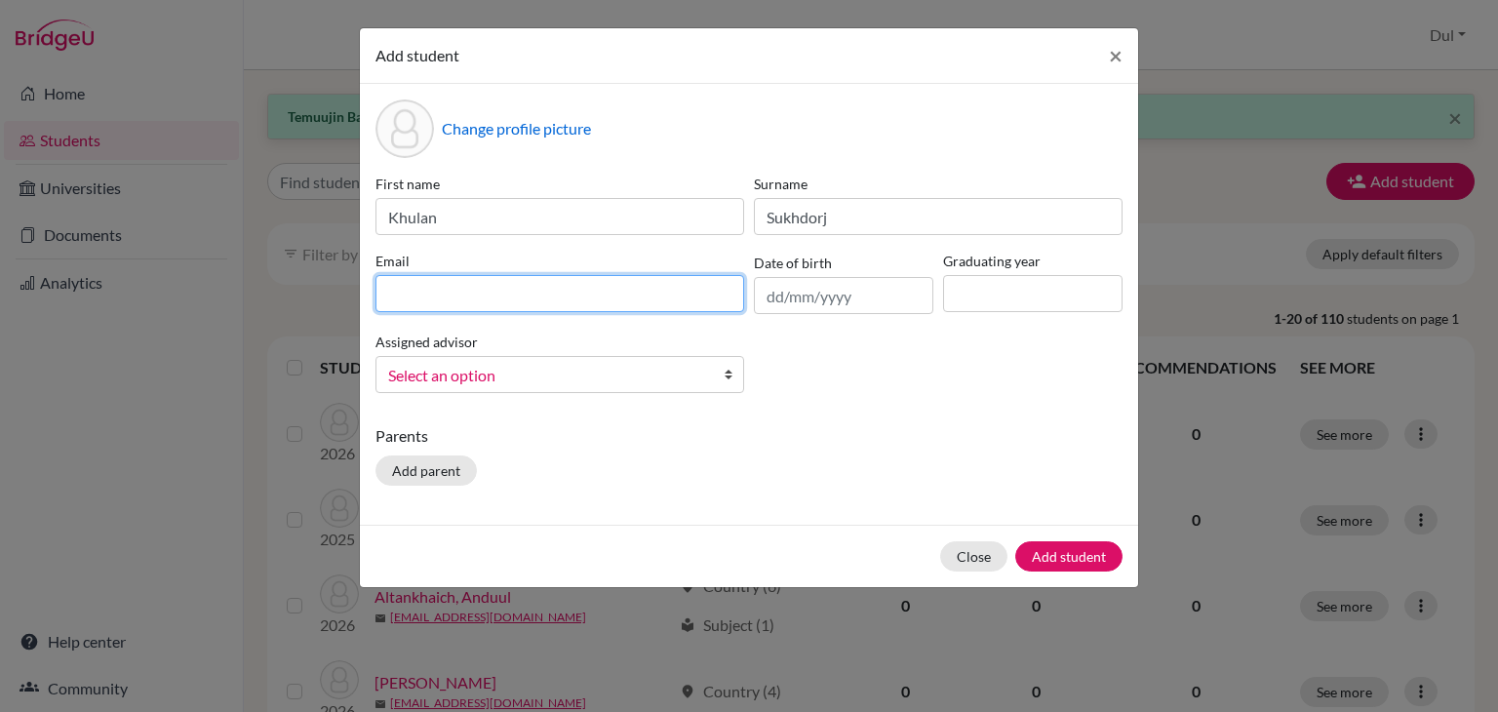
paste input "khulansukhdorj@gmail.com"
type input "khulansukhdorj@gmail.com"
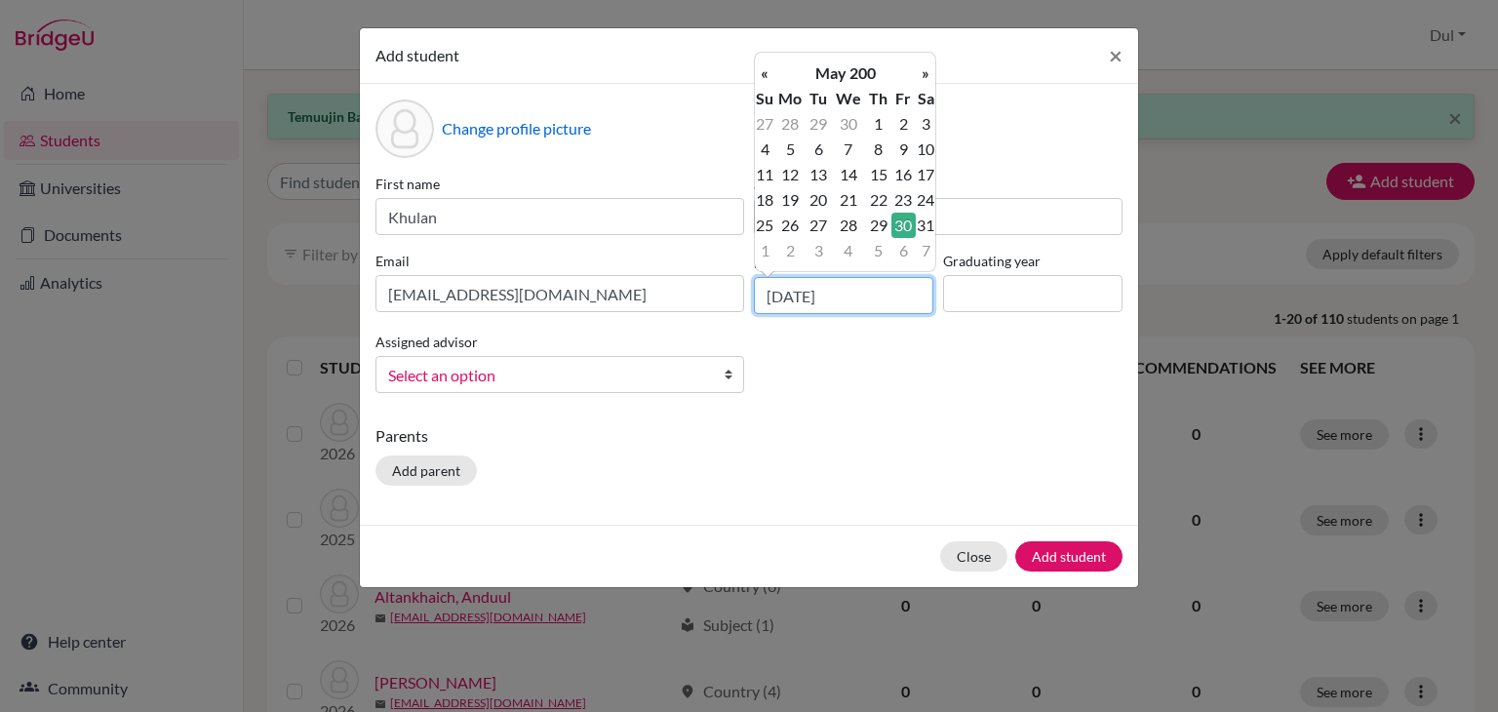
type input "30/05/2008"
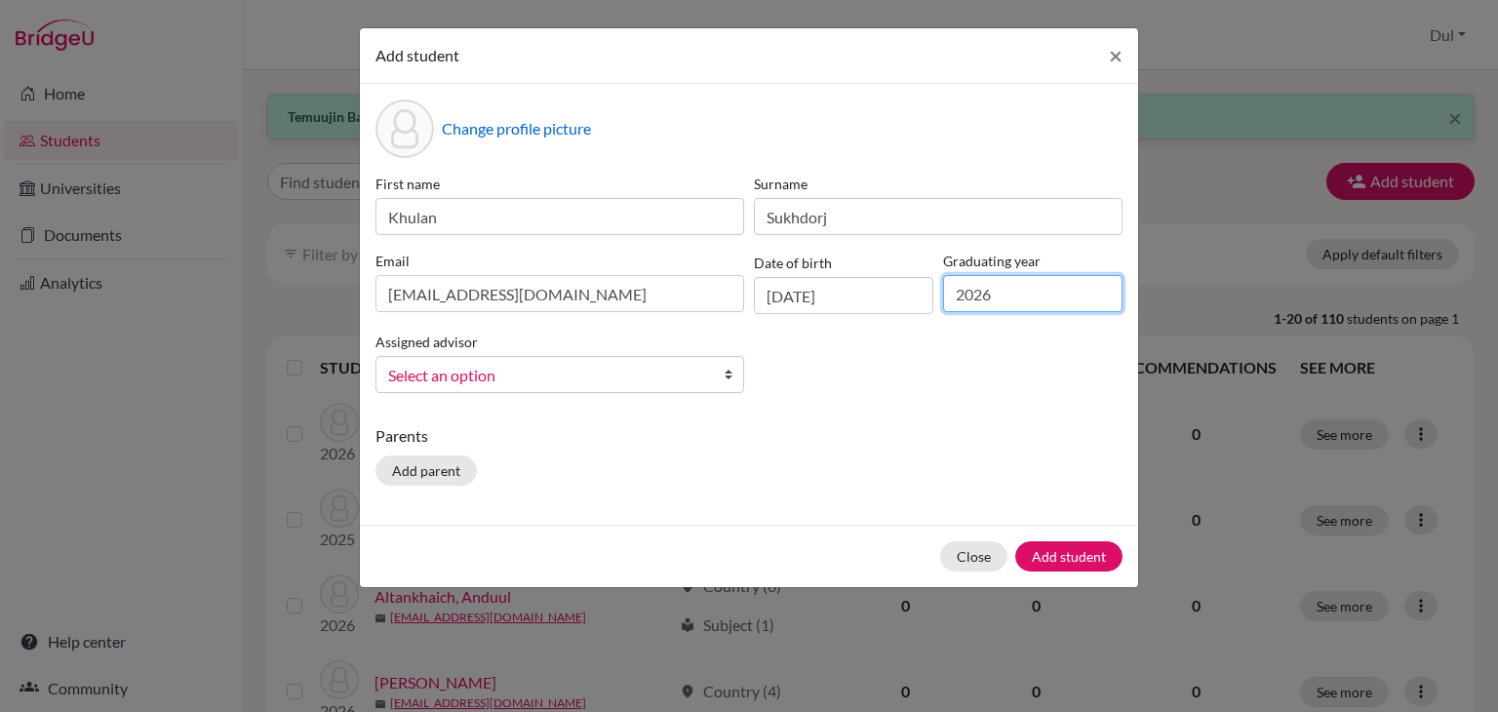
type input "2026"
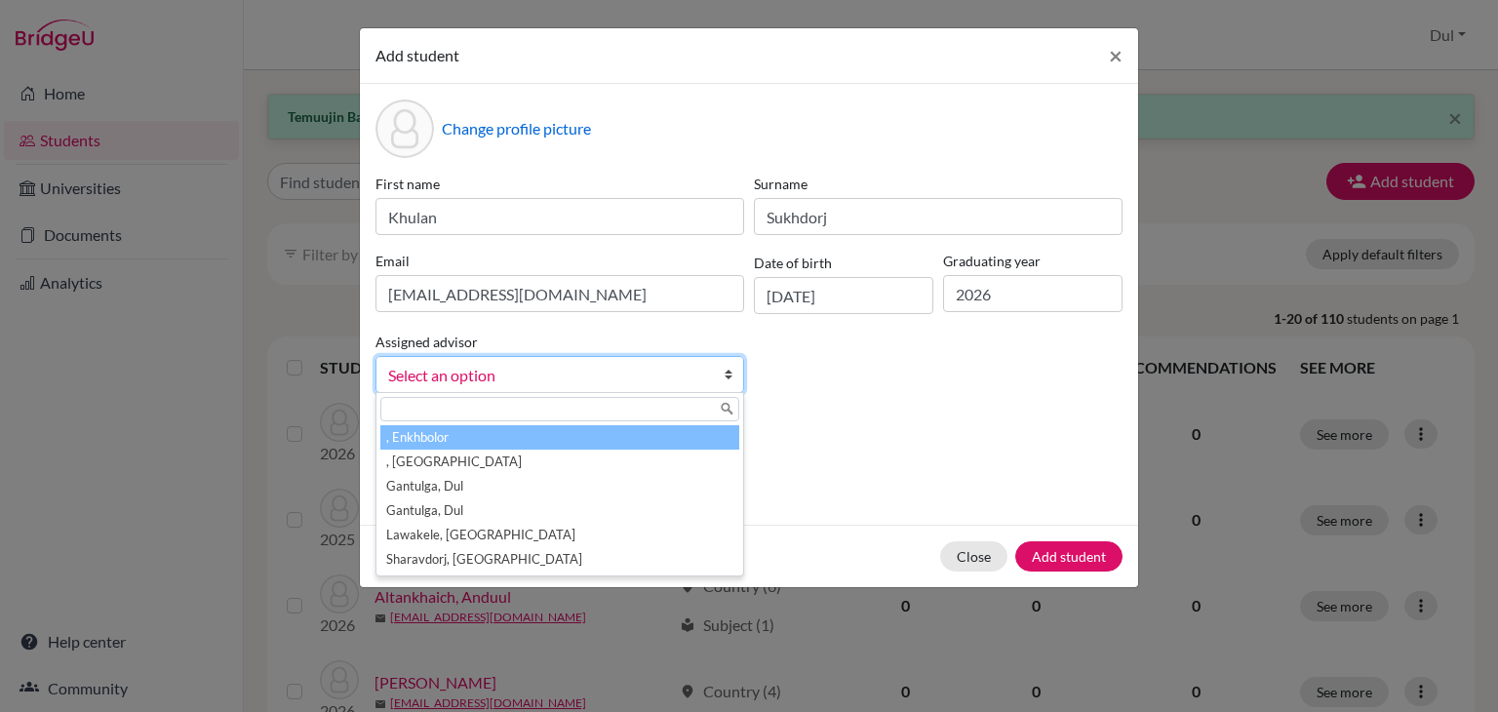
click at [649, 379] on span "Select an option" at bounding box center [547, 375] width 318 height 25
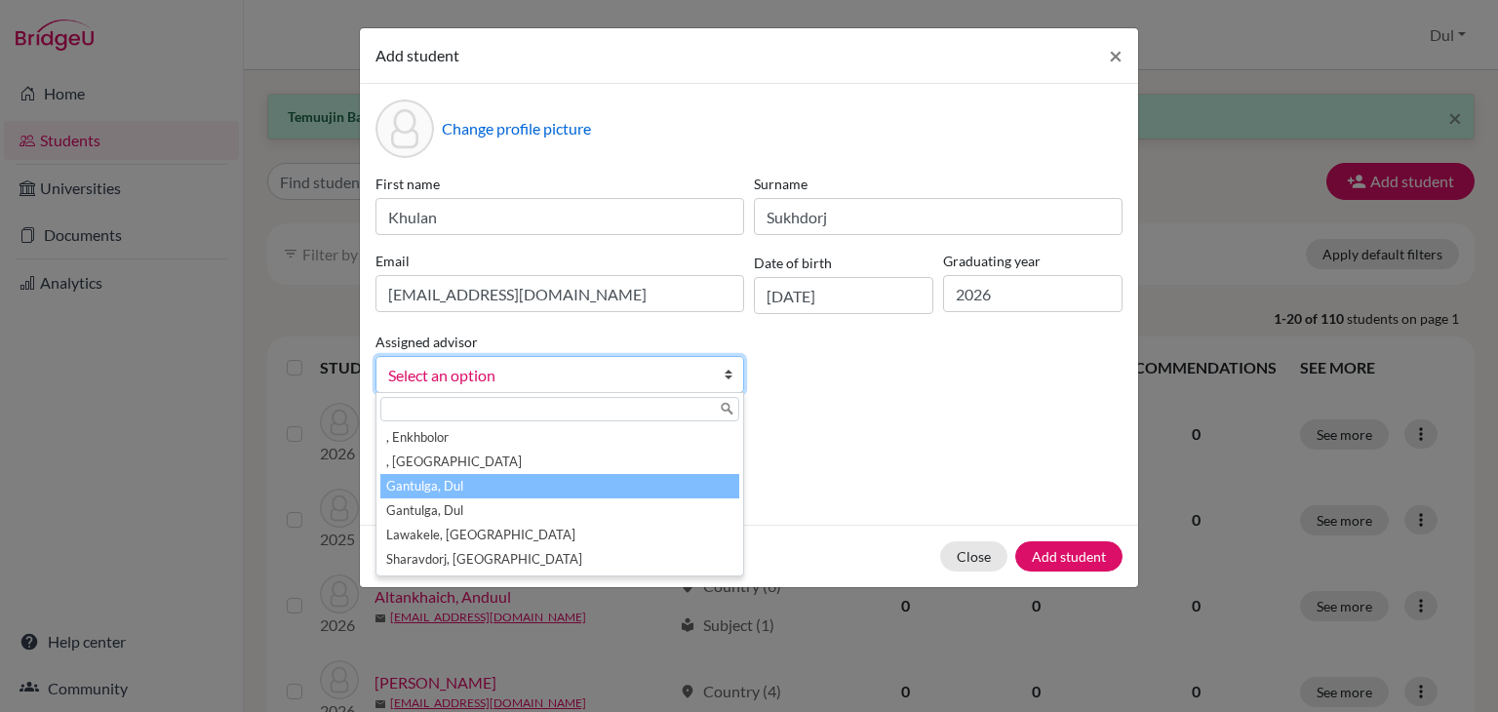
click at [615, 481] on li "Gantulga, Dul" at bounding box center [559, 486] width 359 height 24
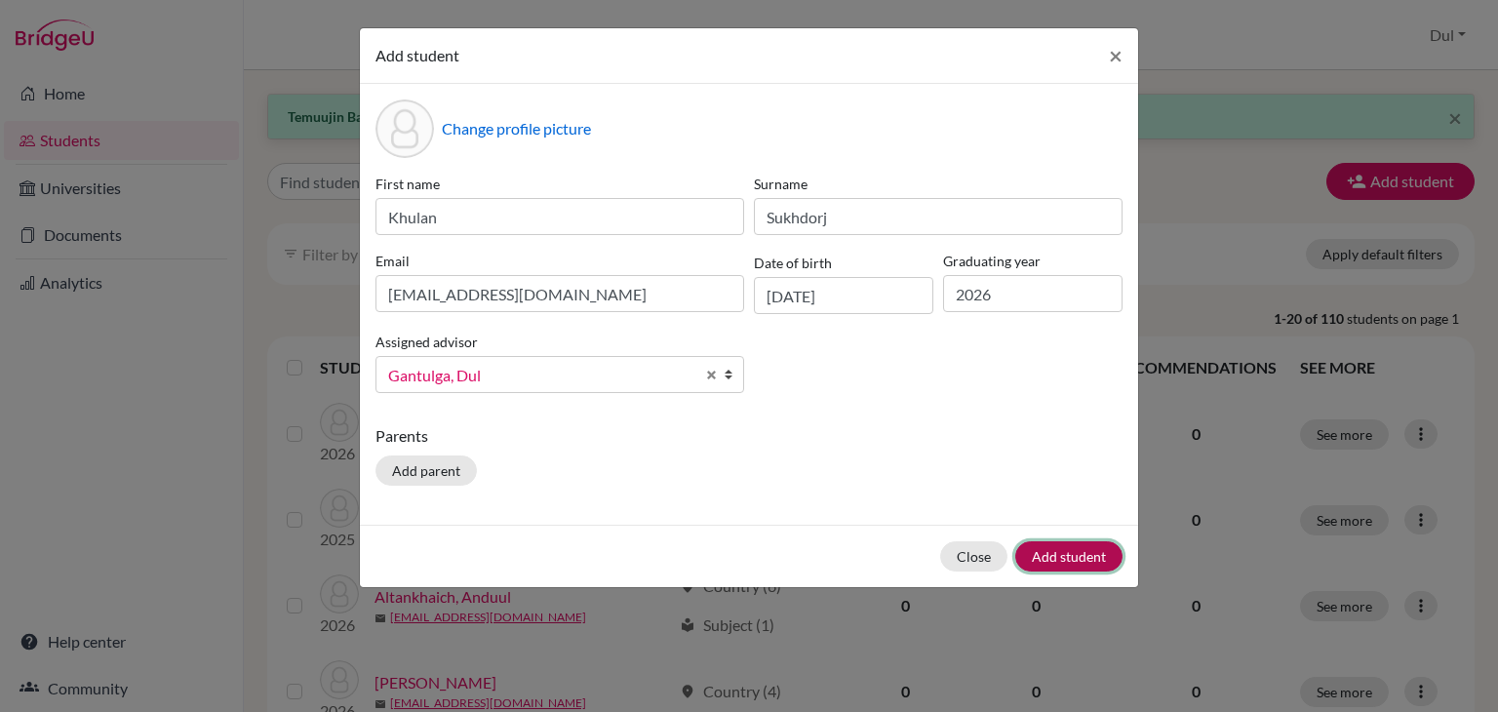
click at [1024, 552] on button "Add student" at bounding box center [1068, 556] width 107 height 30
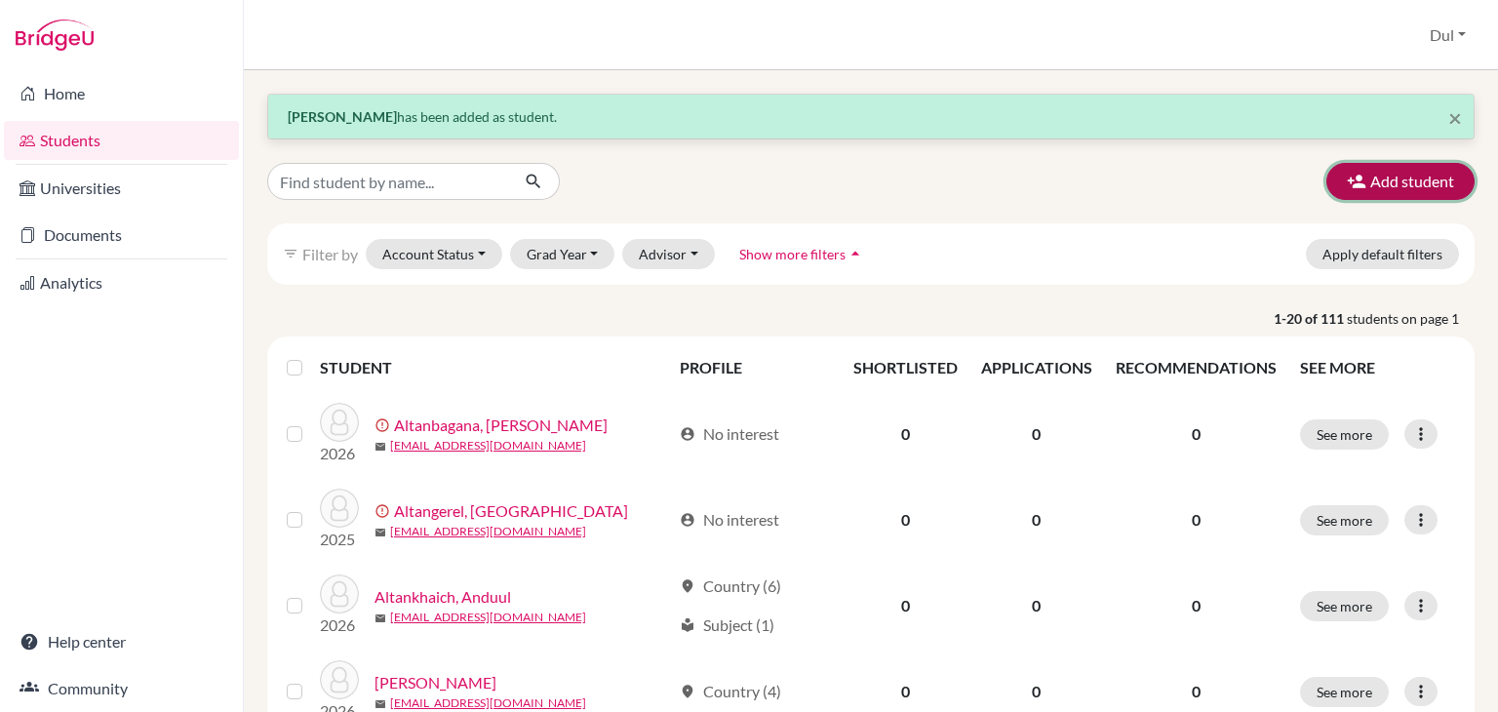
click at [1406, 174] on button "Add student" at bounding box center [1401, 181] width 148 height 37
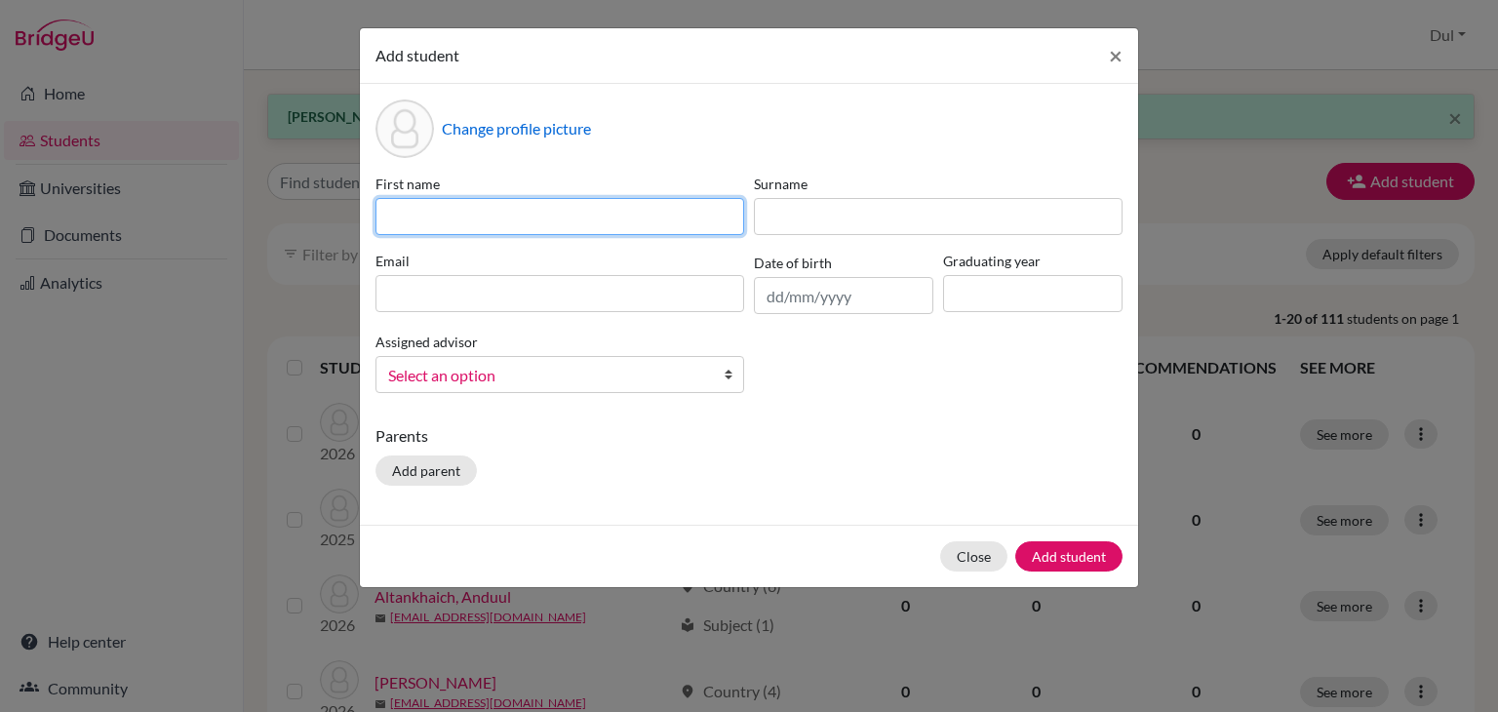
click at [484, 201] on input at bounding box center [560, 216] width 369 height 37
type input "Khantushig"
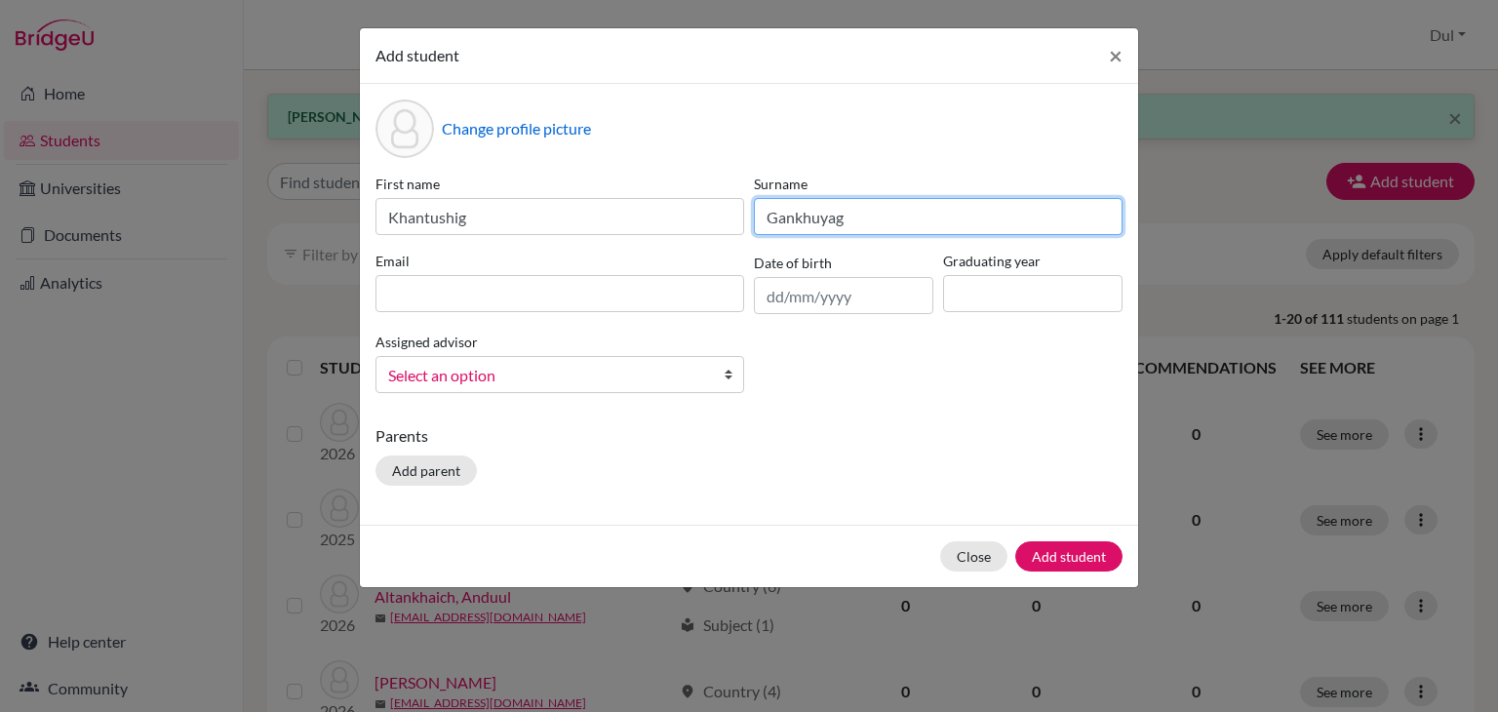
type input "Gankhuyag"
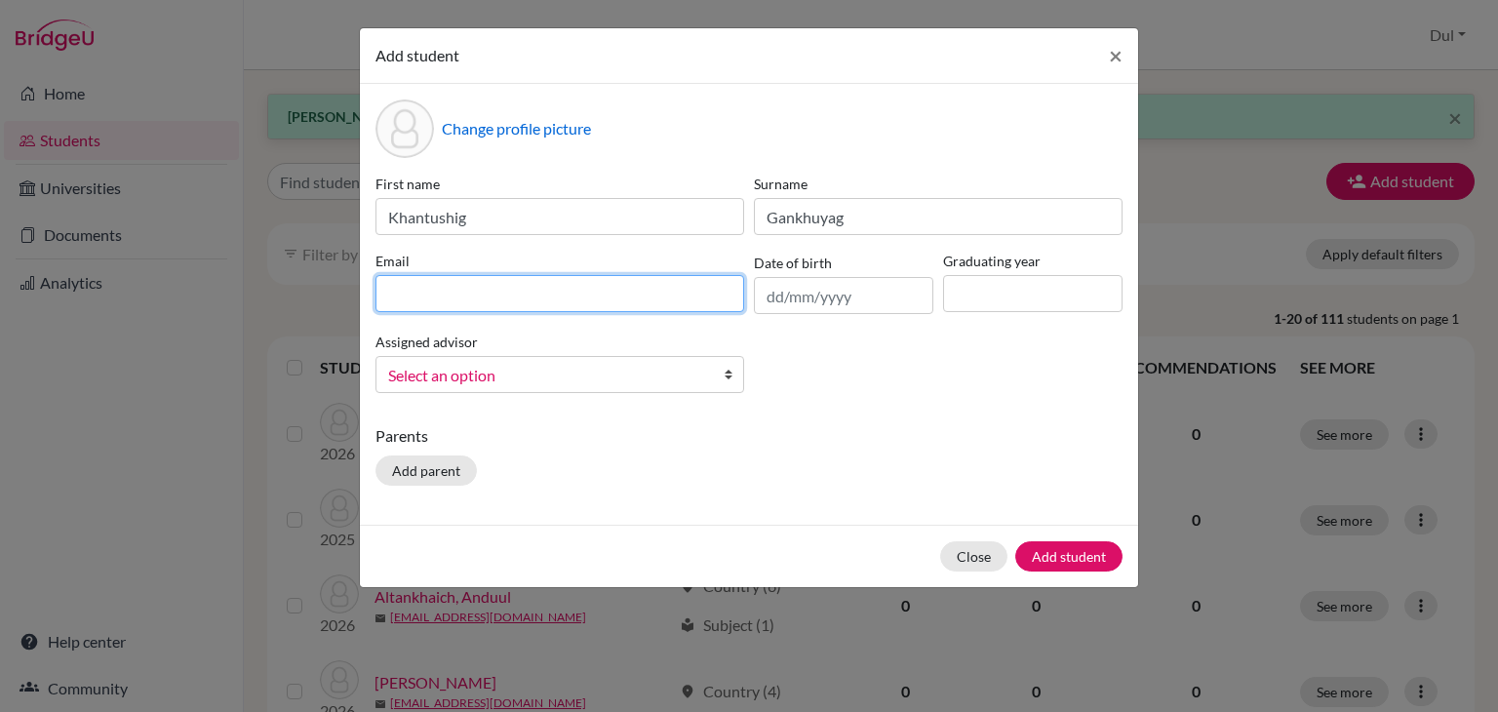
paste input "Khantushiggankhuyag@gmail.com"
type input "Khantushiggankhuyag@gmail.com"
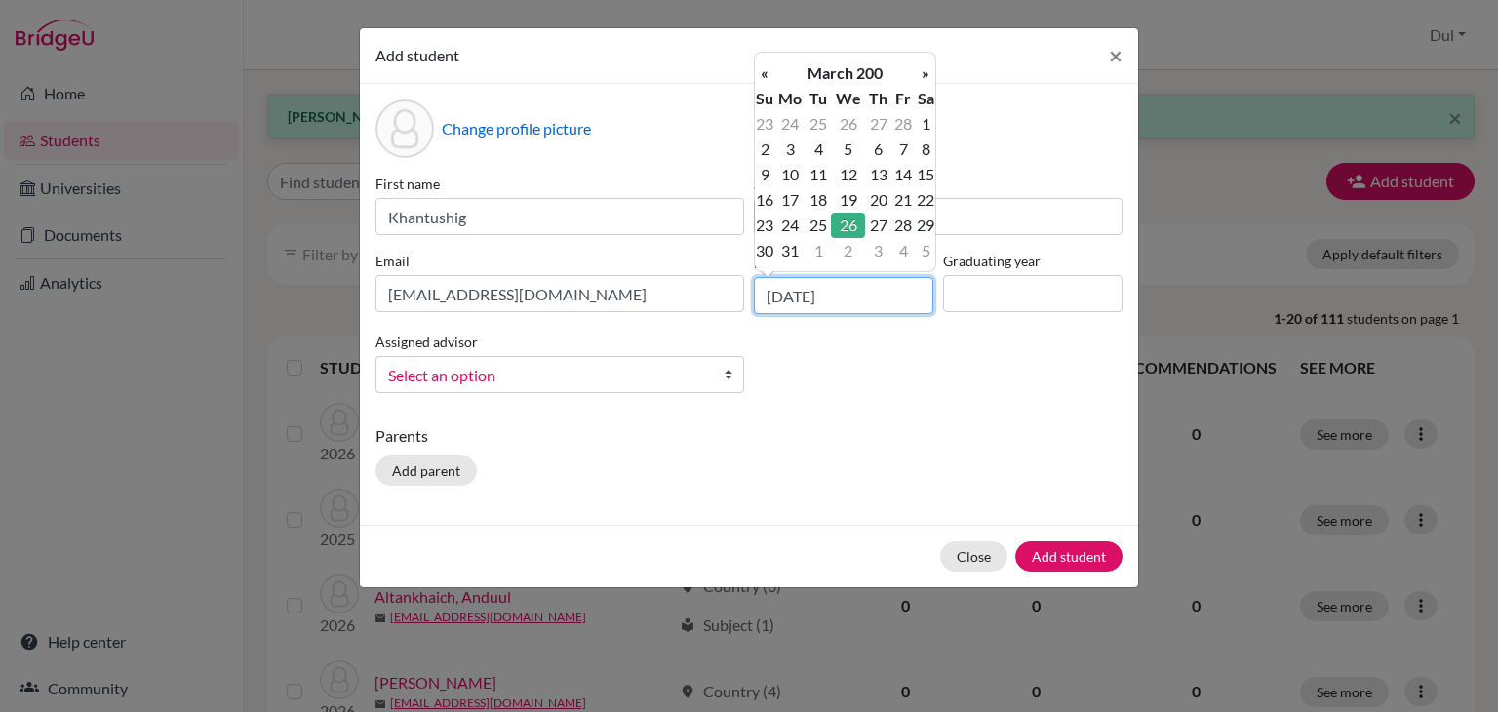
type input "26/03/2008"
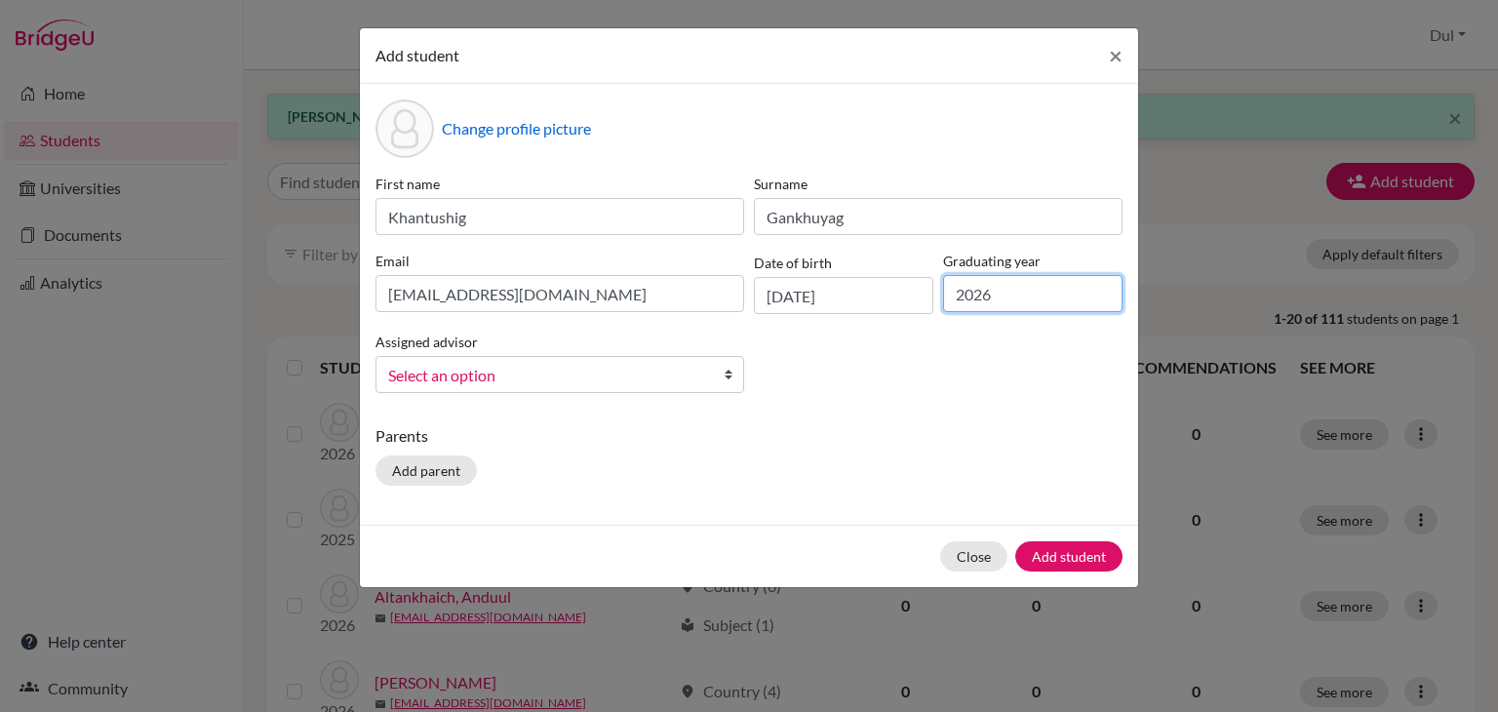
type input "2026"
drag, startPoint x: 552, startPoint y: 397, endPoint x: 506, endPoint y: 374, distance: 51.5
click at [506, 374] on div "First name Khantushig Surname Gankhuyag Email Khantushiggankhuyag@gmail.com Dat…" at bounding box center [749, 291] width 757 height 235
click at [506, 374] on span "Select an option" at bounding box center [547, 375] width 318 height 25
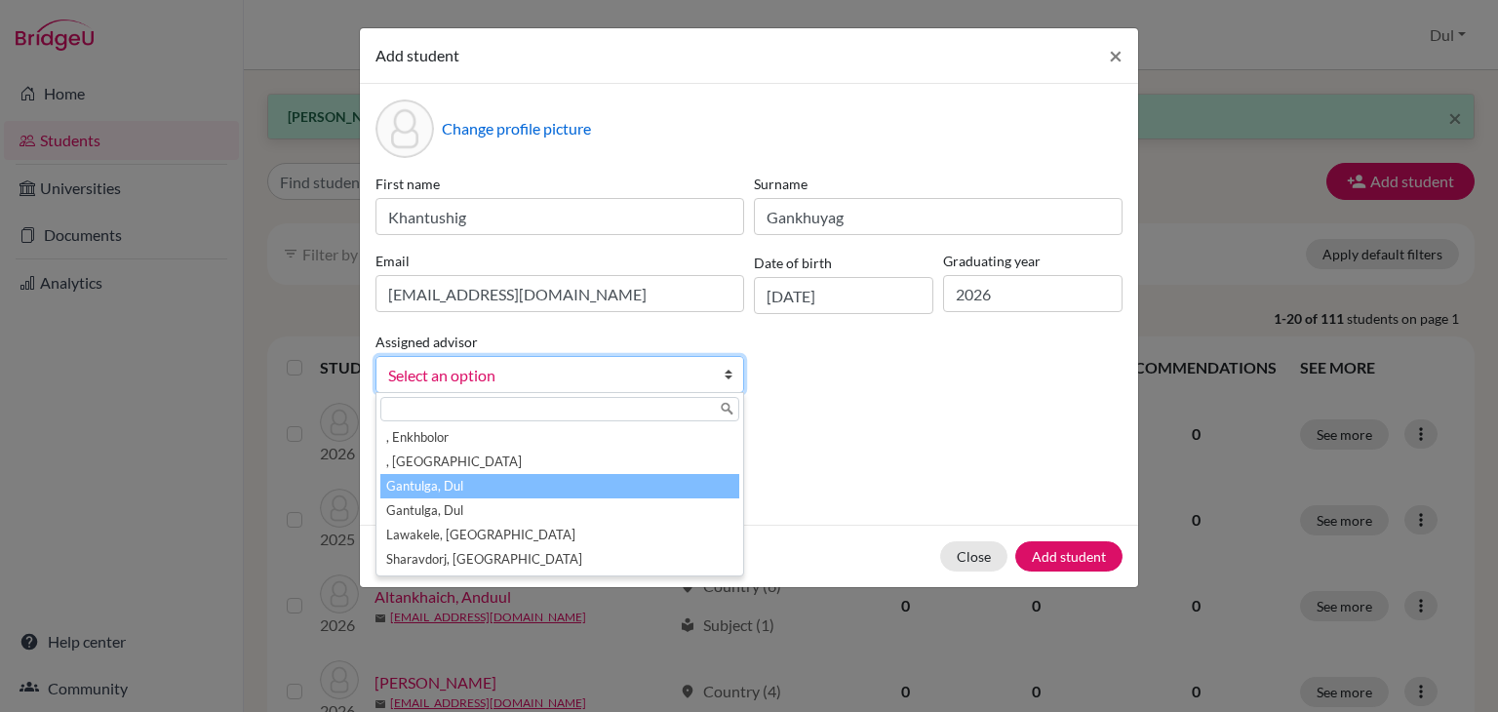
click at [594, 477] on li "Gantulga, Dul" at bounding box center [559, 486] width 359 height 24
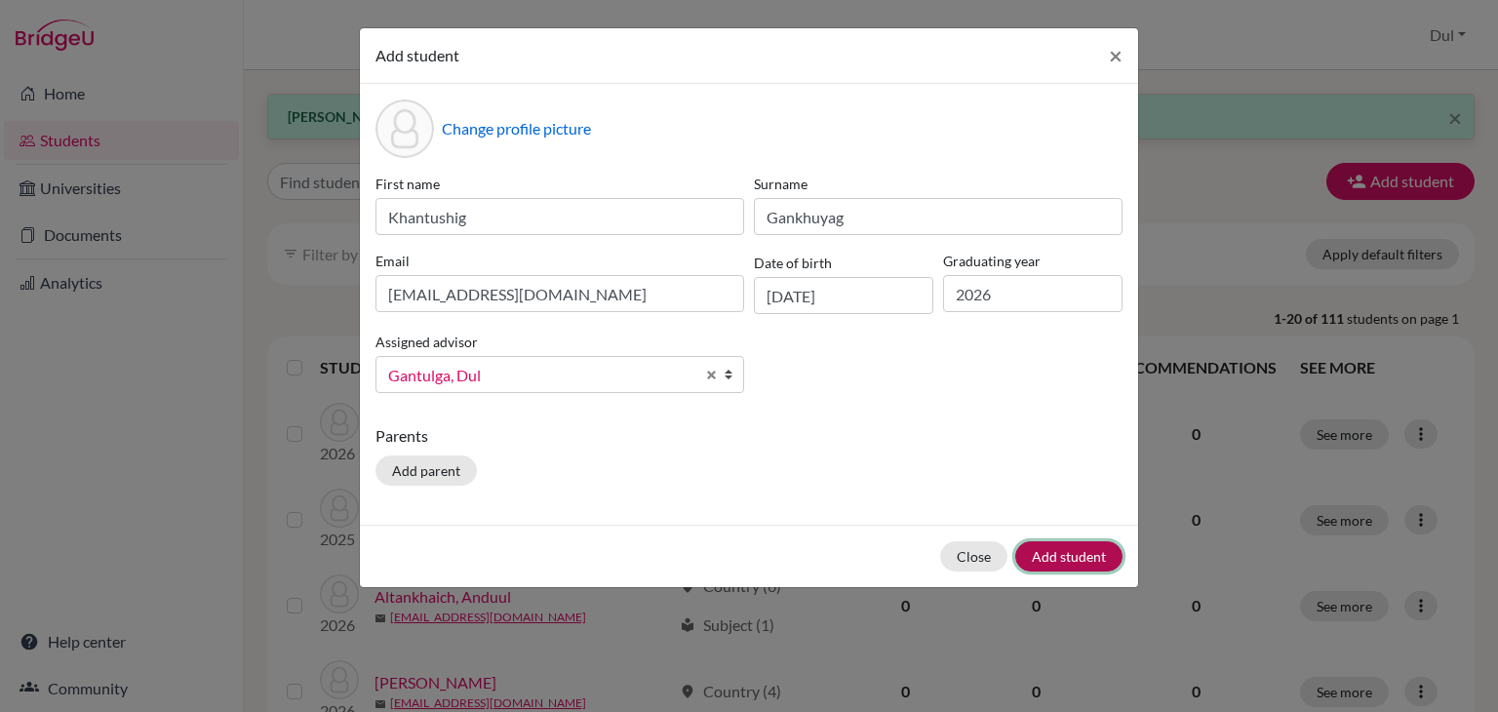
click at [1106, 547] on button "Add student" at bounding box center [1068, 556] width 107 height 30
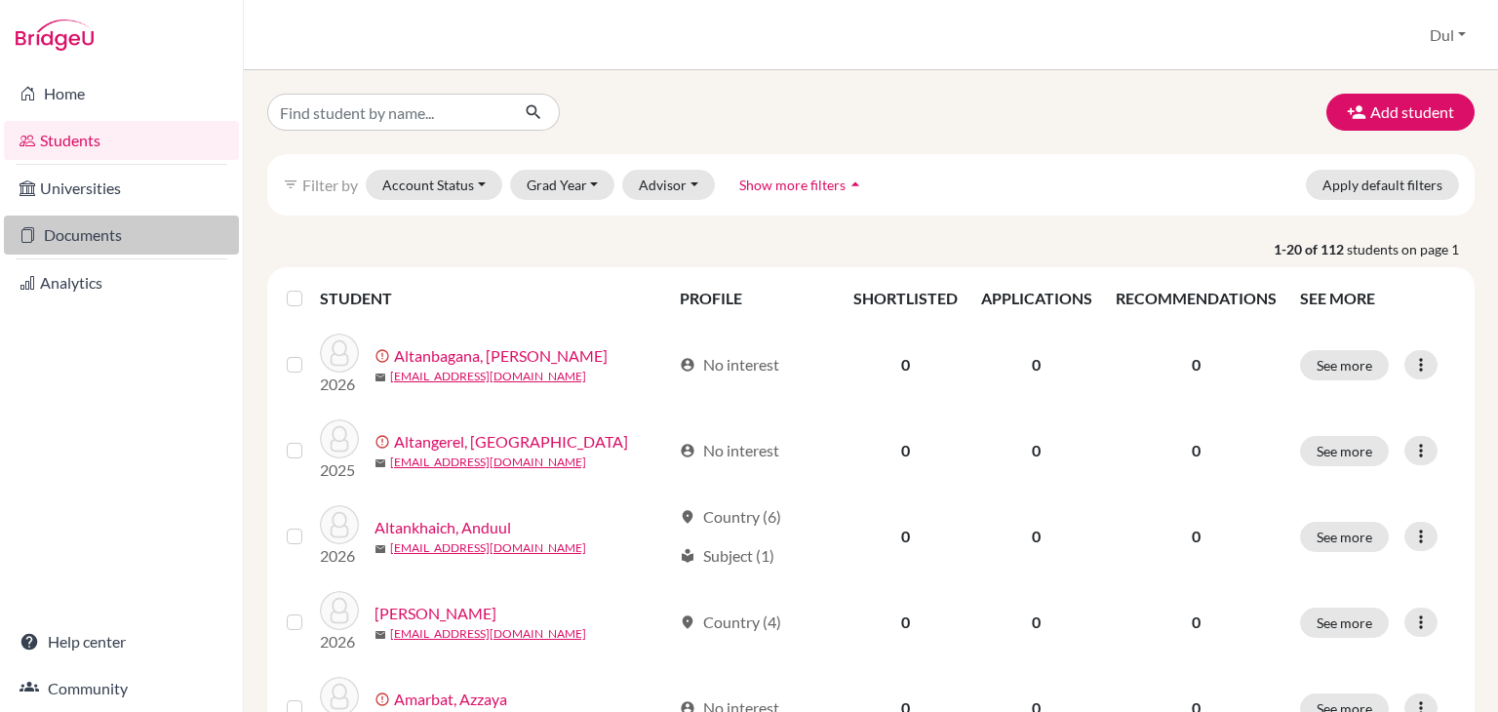
click at [94, 231] on link "Documents" at bounding box center [121, 235] width 235 height 39
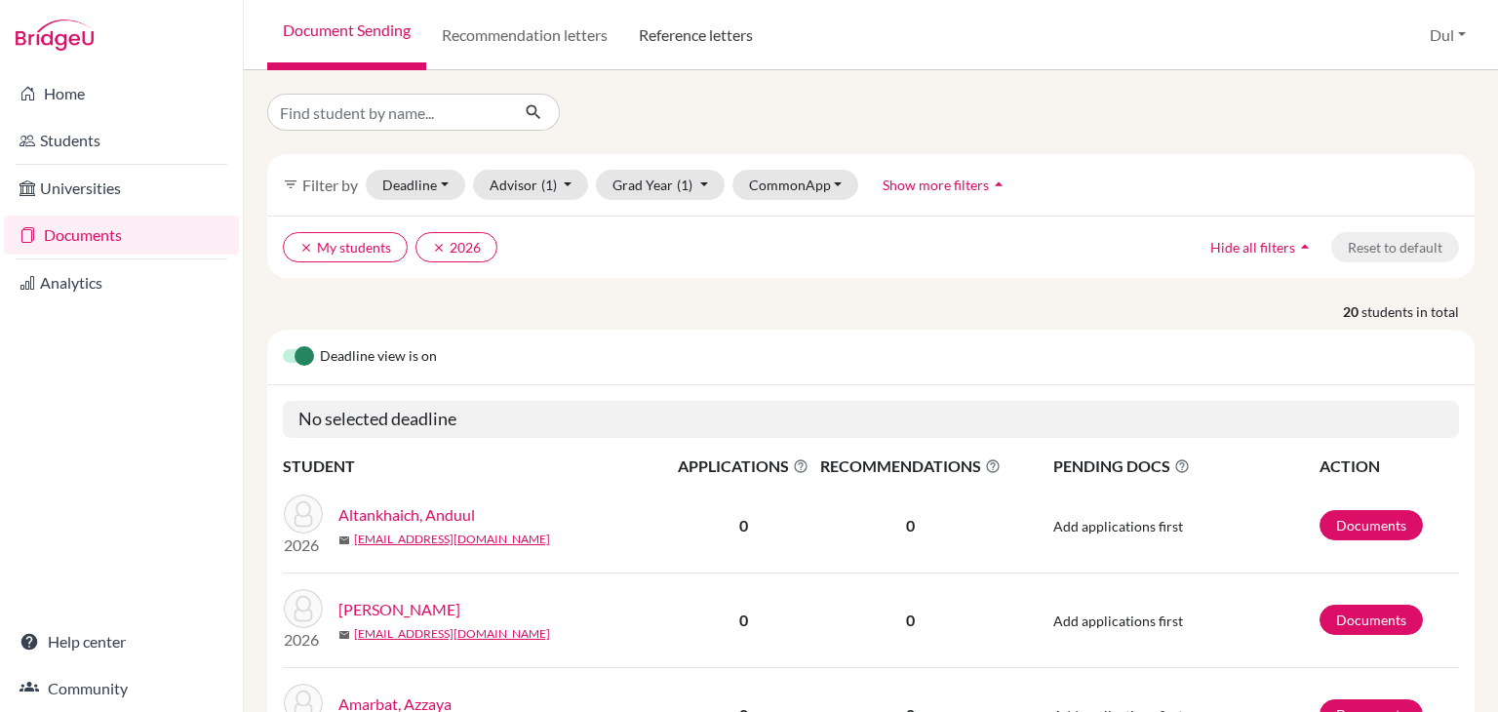
click at [702, 50] on link "Reference letters" at bounding box center [695, 35] width 145 height 70
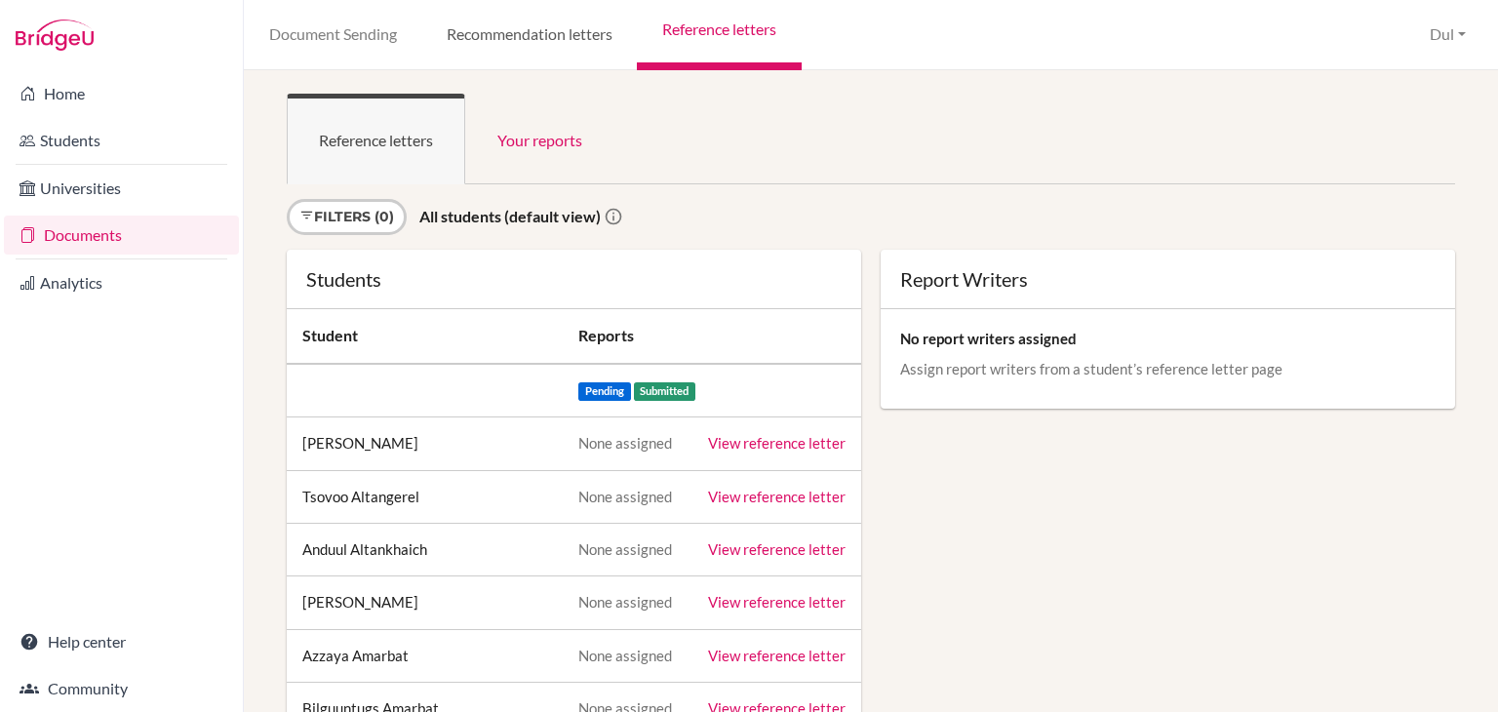
click at [507, 35] on link "Recommendation letters" at bounding box center [529, 35] width 216 height 70
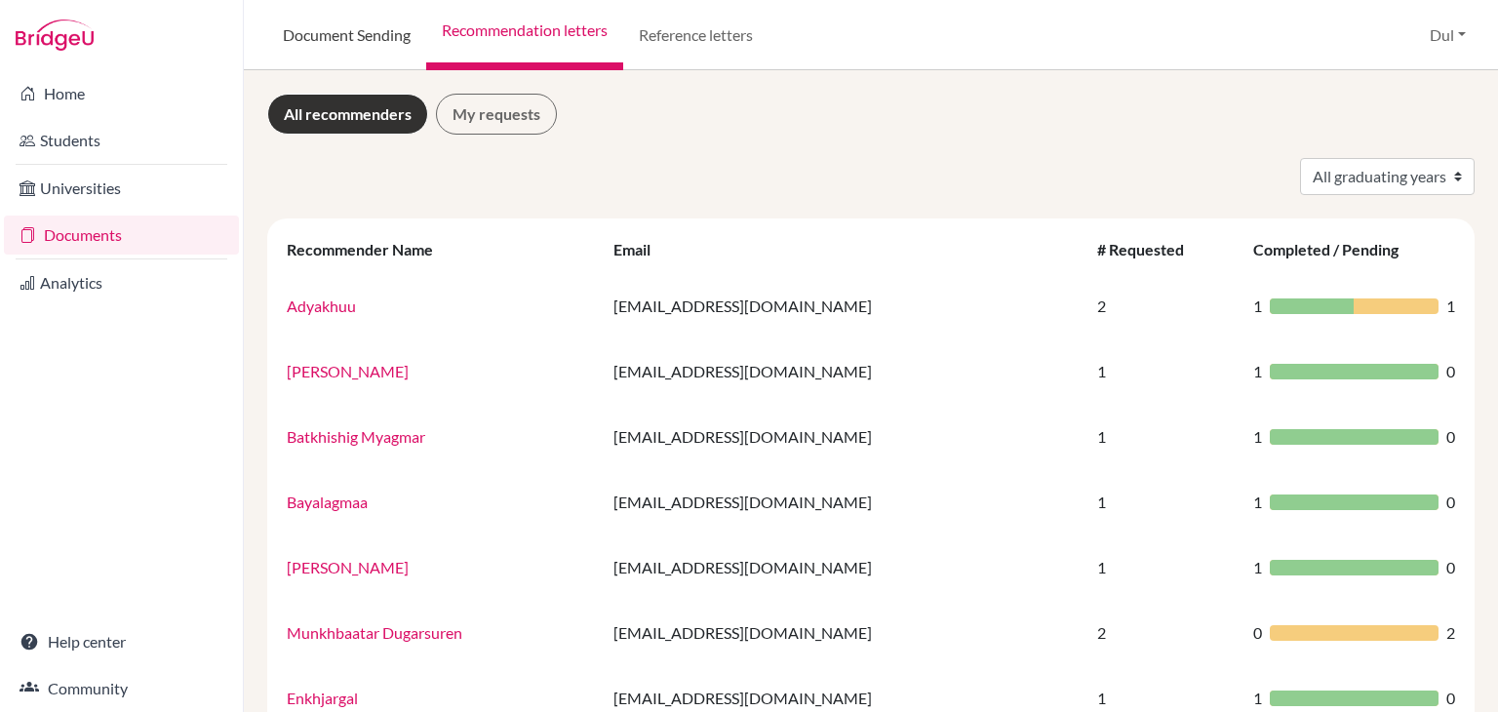
click at [351, 23] on link "Document Sending" at bounding box center [346, 35] width 159 height 70
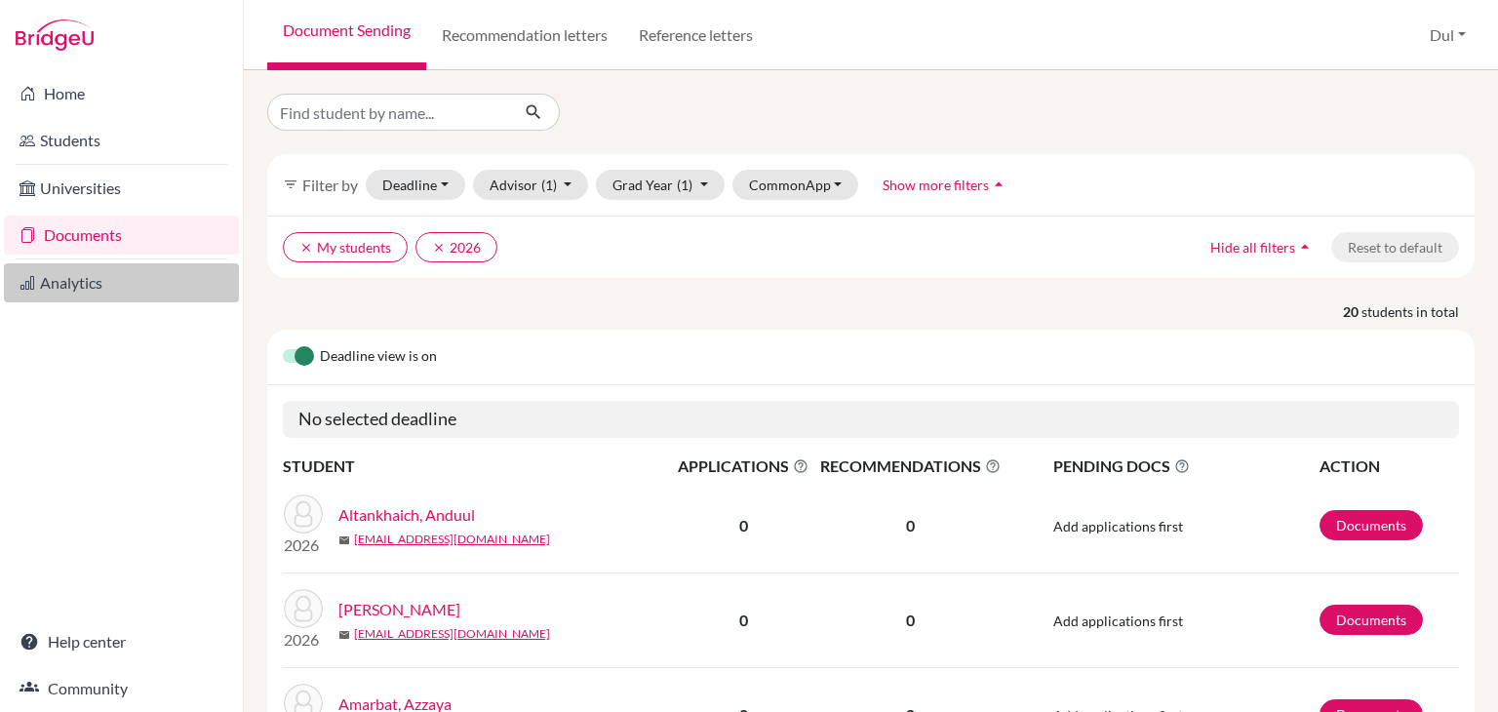
click at [139, 278] on link "Analytics" at bounding box center [121, 282] width 235 height 39
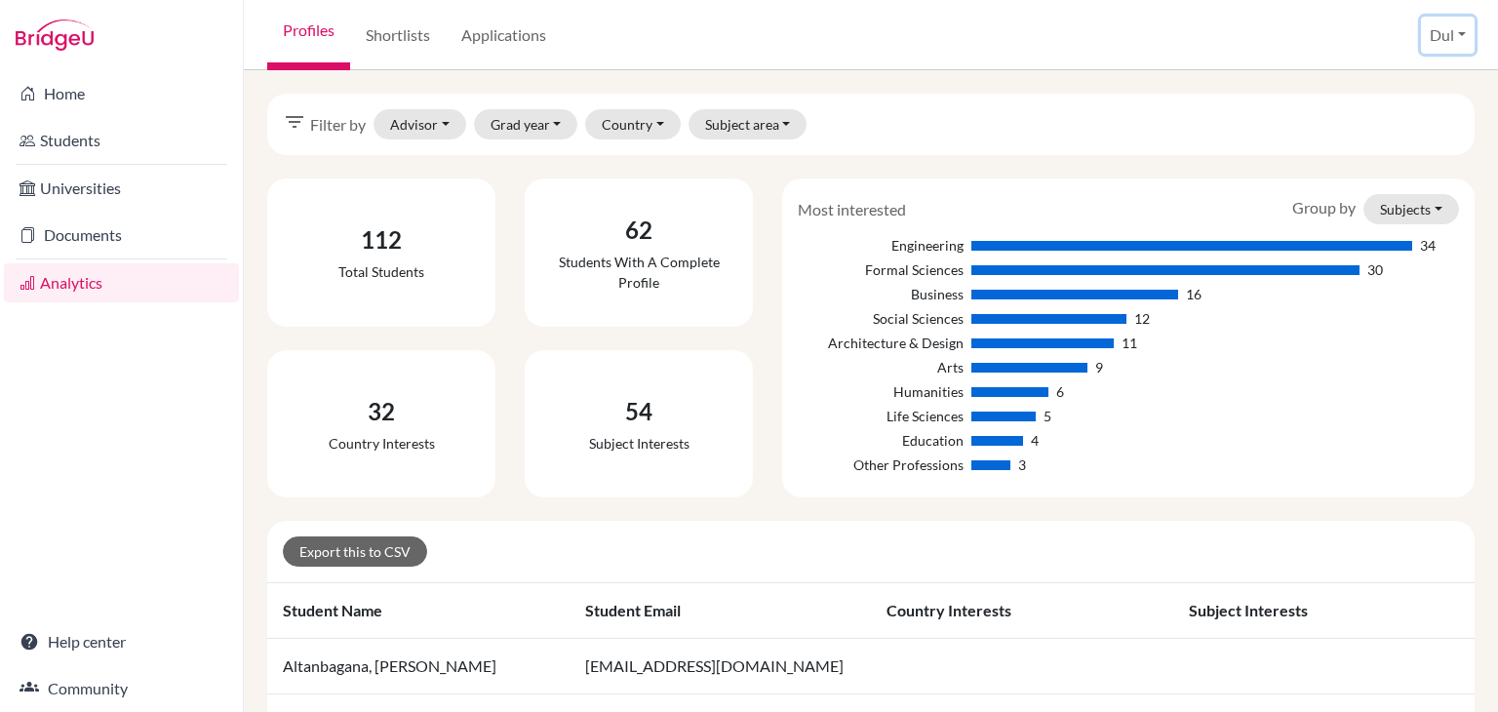
click at [1439, 32] on button "Dul" at bounding box center [1448, 35] width 54 height 37
click at [1410, 97] on link "School Settings" at bounding box center [1402, 110] width 154 height 31
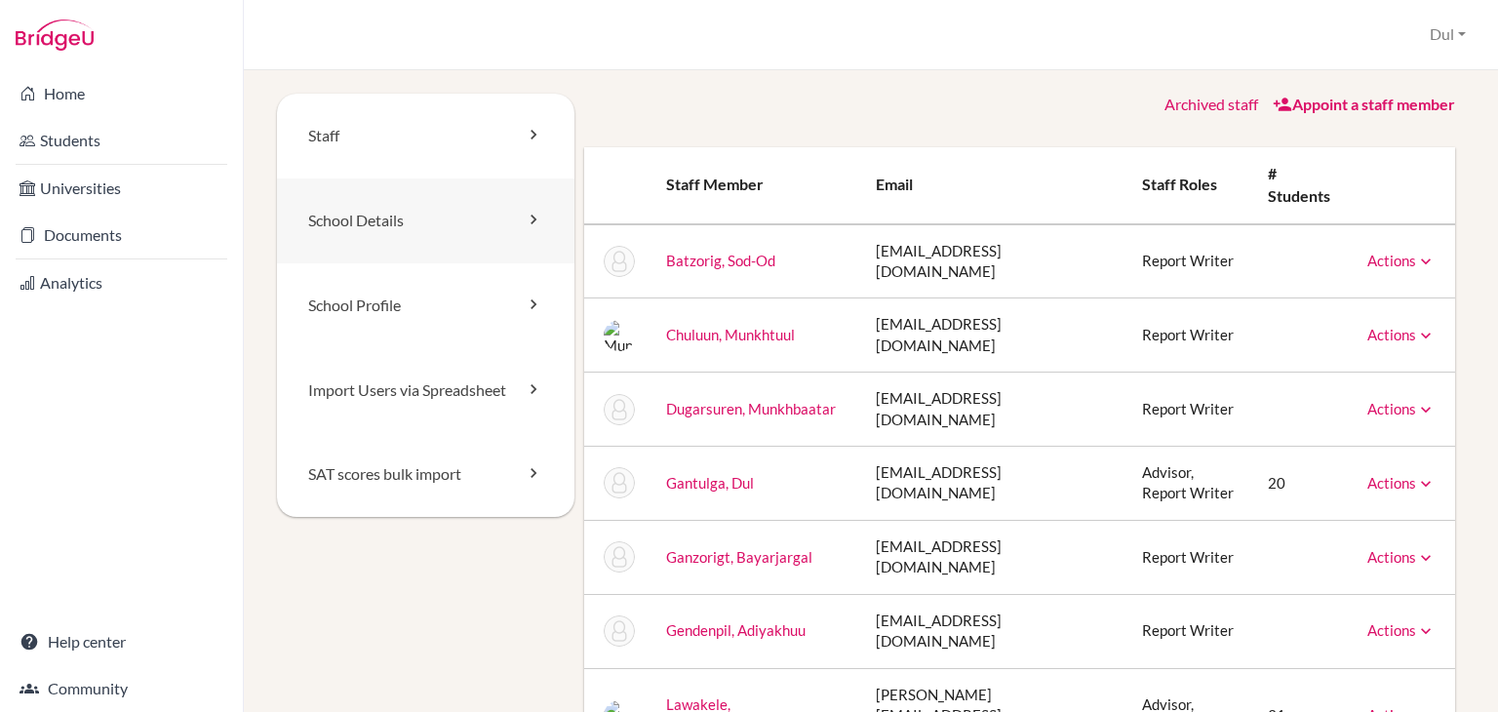
click at [449, 222] on link "School Details" at bounding box center [425, 220] width 297 height 85
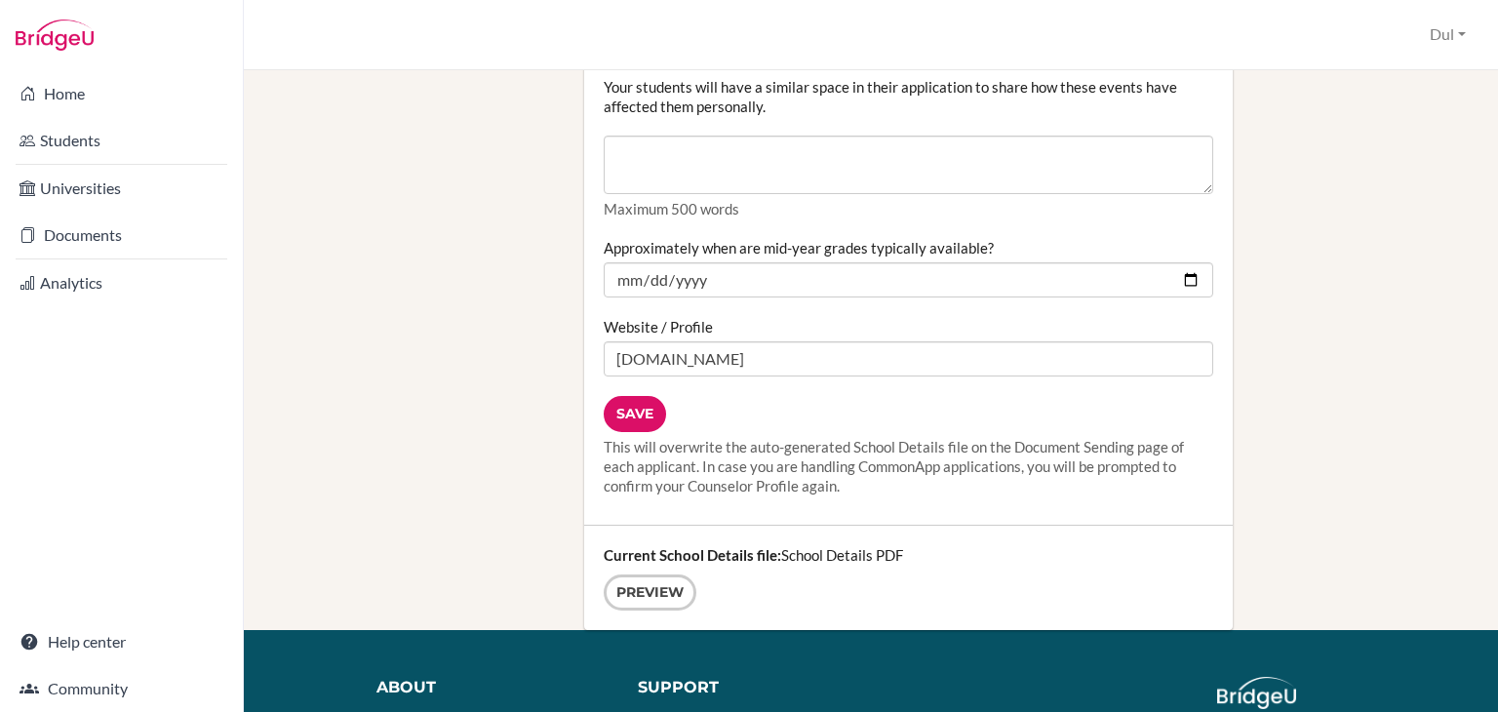
scroll to position [2317, 0]
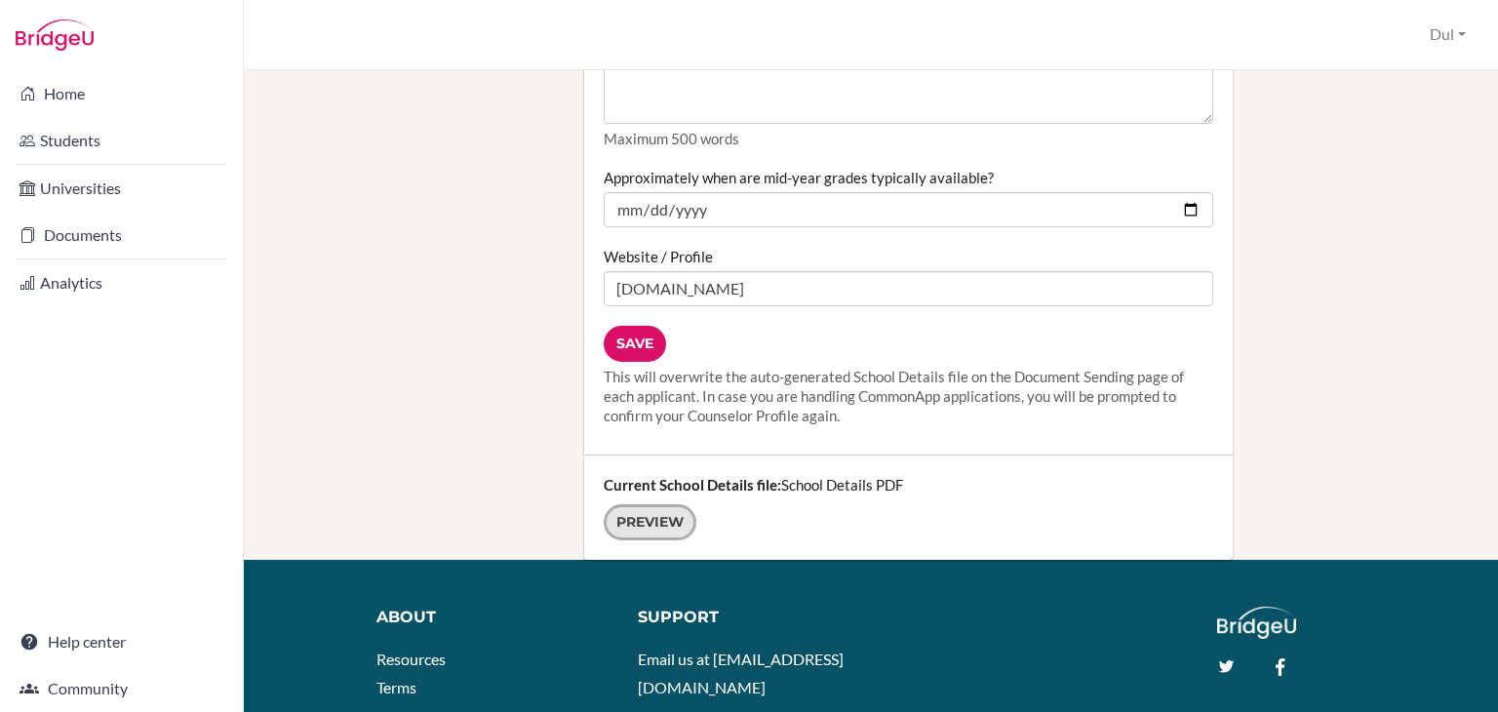
click at [668, 504] on link "Preview" at bounding box center [650, 522] width 93 height 36
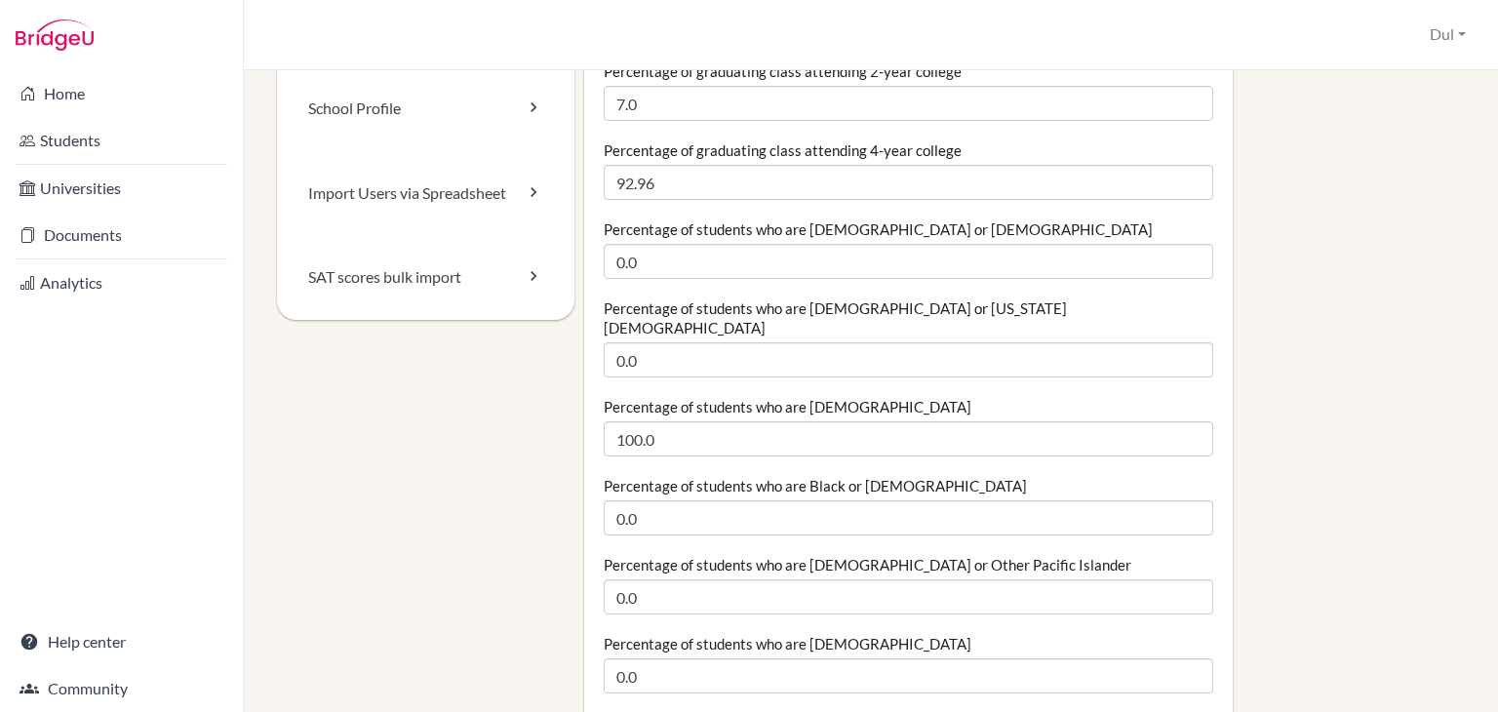
scroll to position [0, 0]
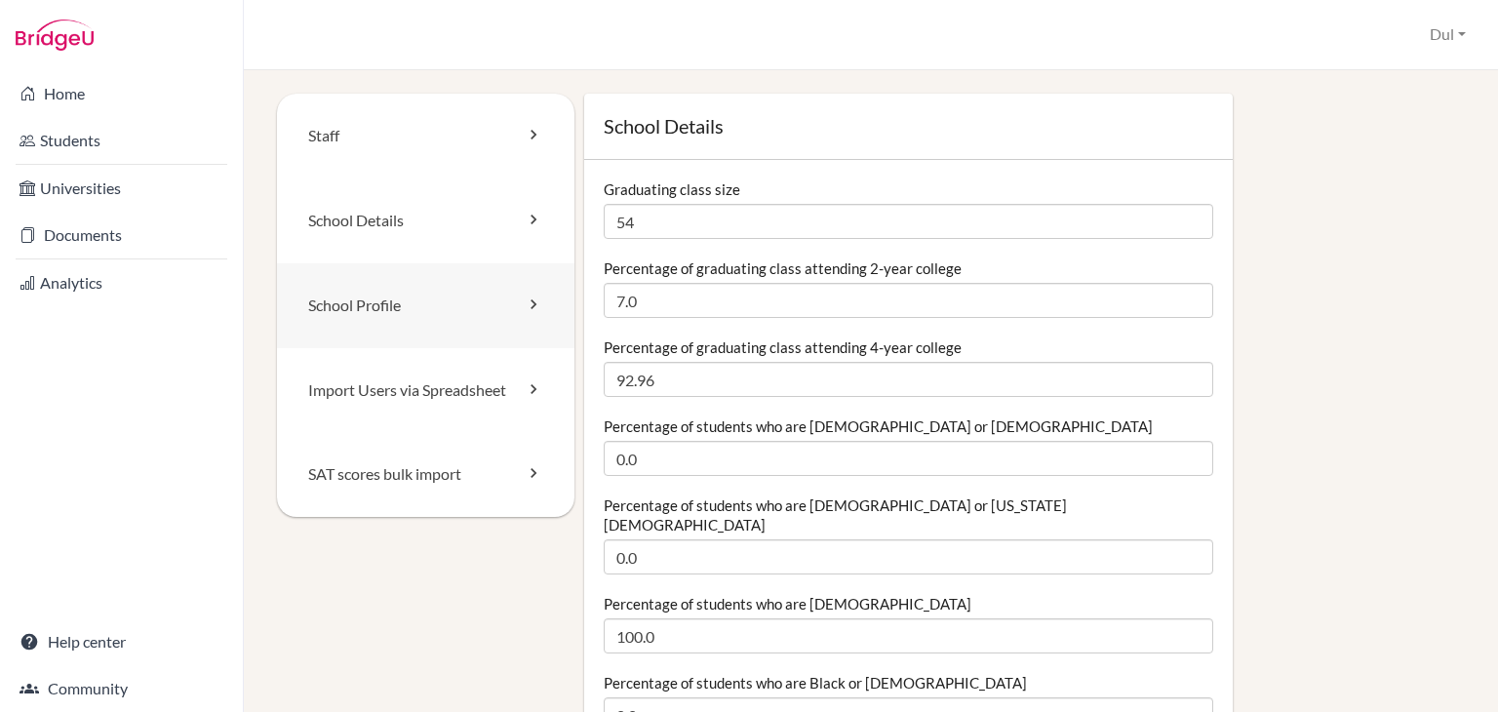
click at [410, 315] on link "School Profile" at bounding box center [425, 305] width 297 height 85
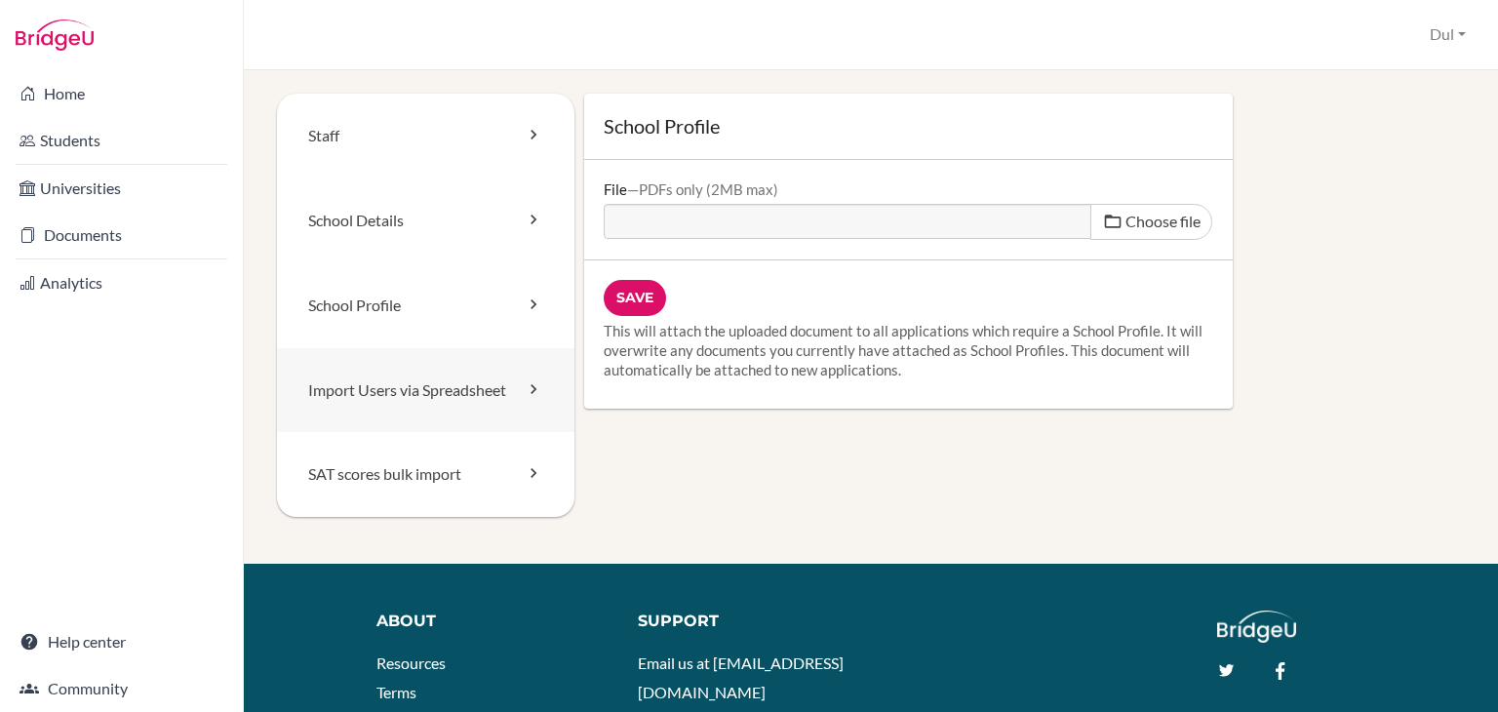
click at [383, 388] on link "Import Users via Spreadsheet" at bounding box center [425, 390] width 297 height 85
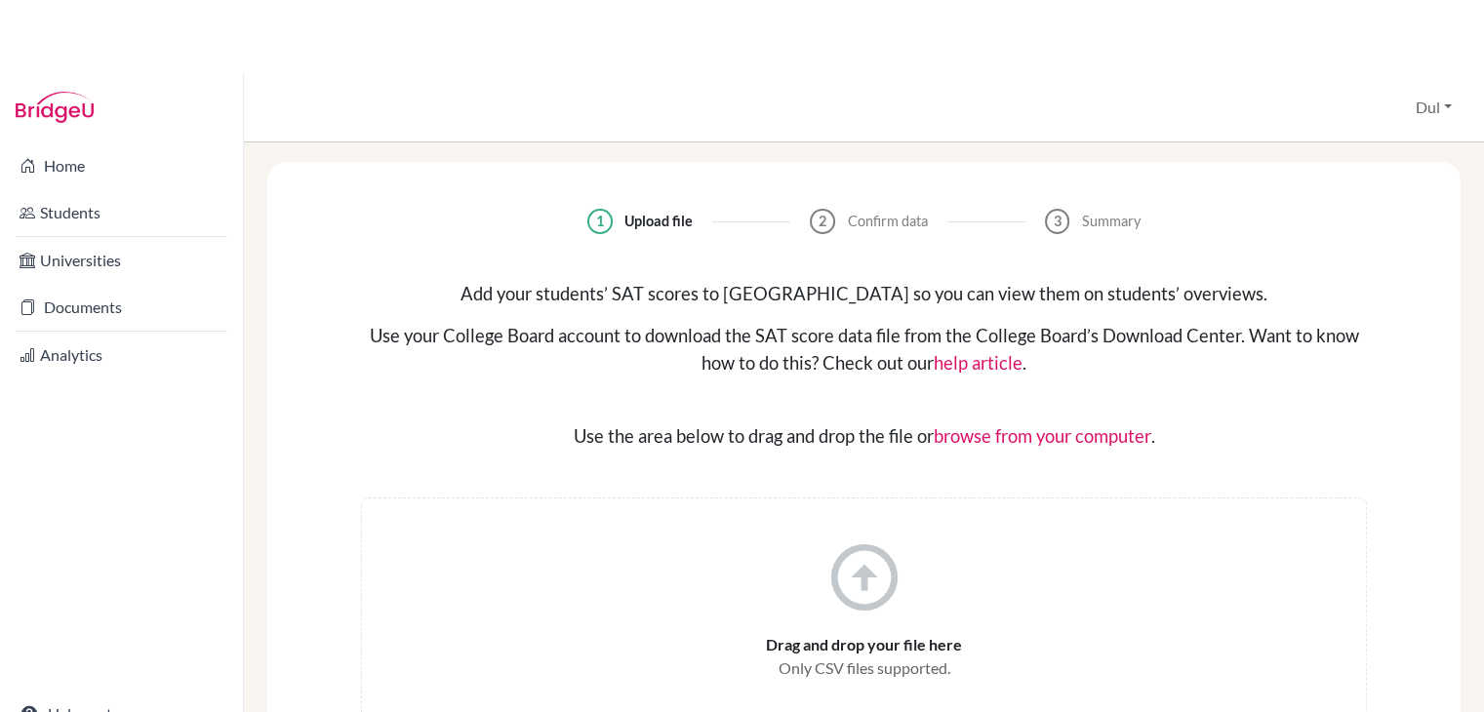
scroll to position [4, 0]
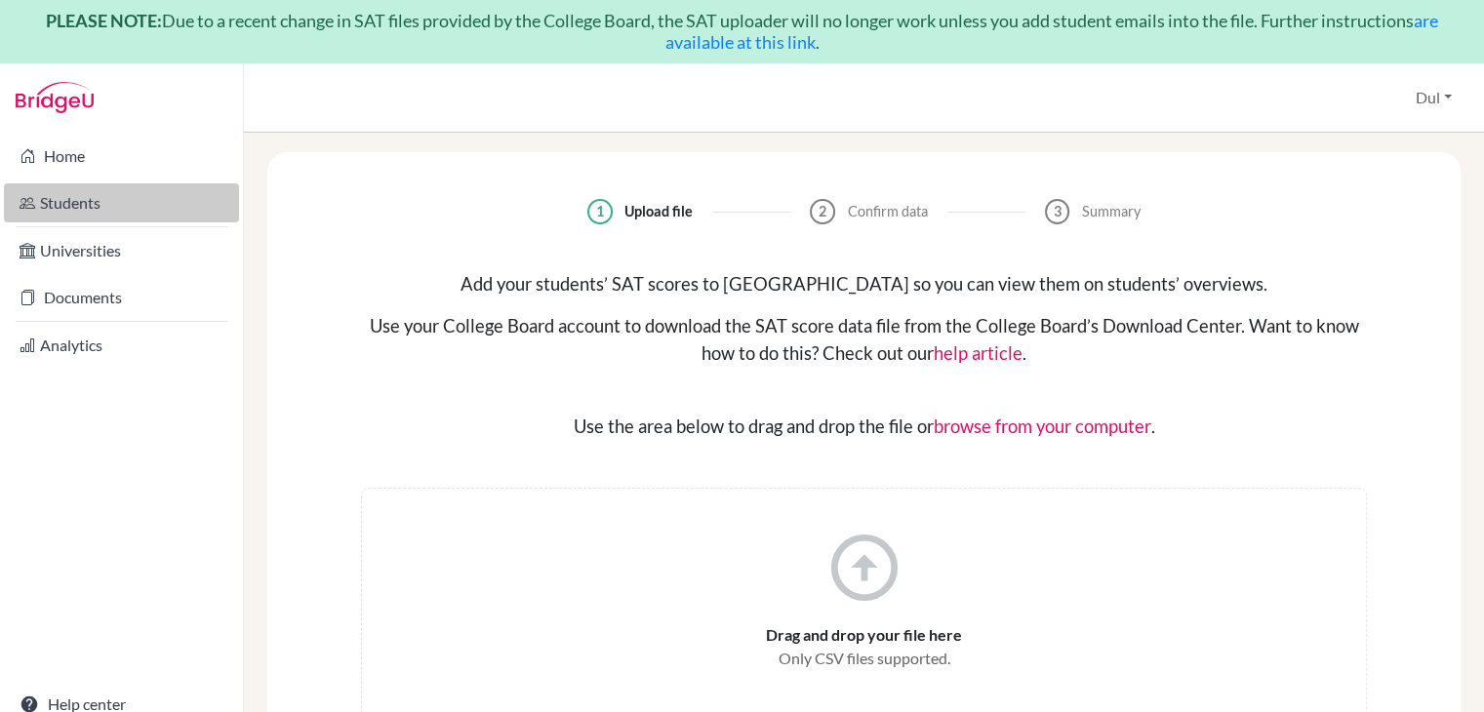
click at [163, 201] on link "Students" at bounding box center [121, 202] width 235 height 39
